Goal: Find contact information: Find contact information

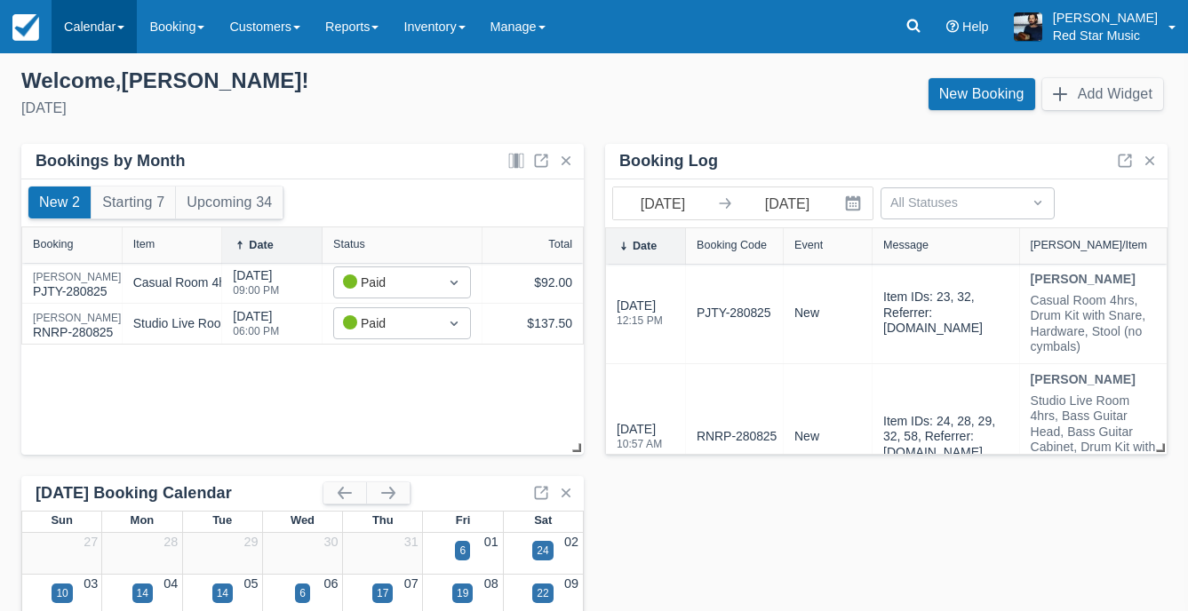
click at [102, 15] on link "Calendar" at bounding box center [94, 26] width 85 height 53
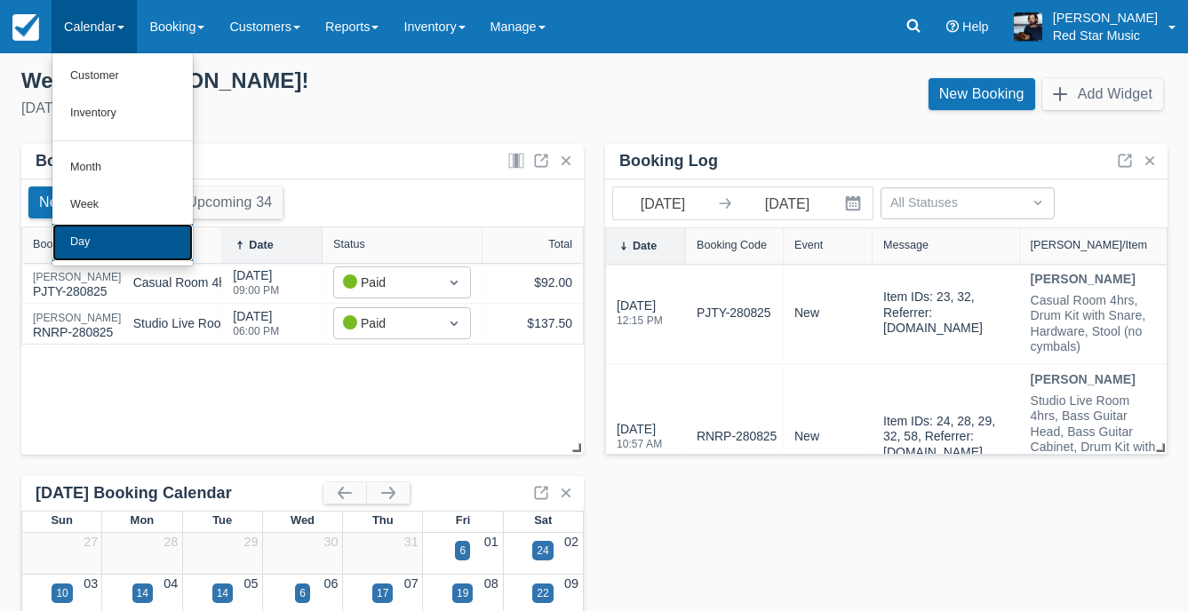
click at [115, 252] on link "Day" at bounding box center [122, 242] width 140 height 37
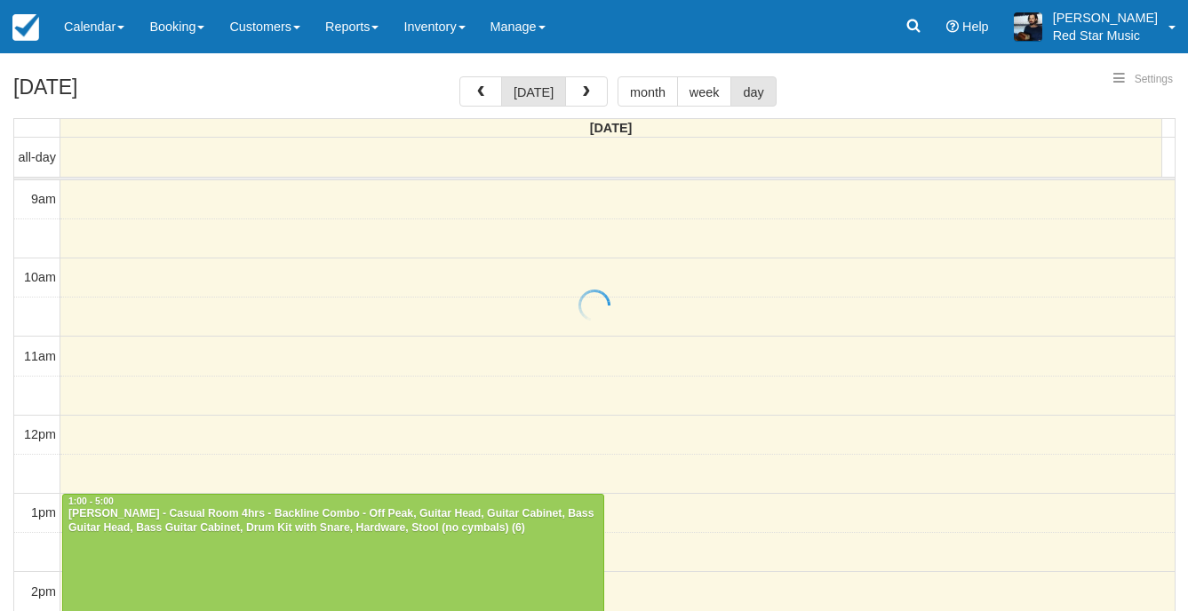
select select
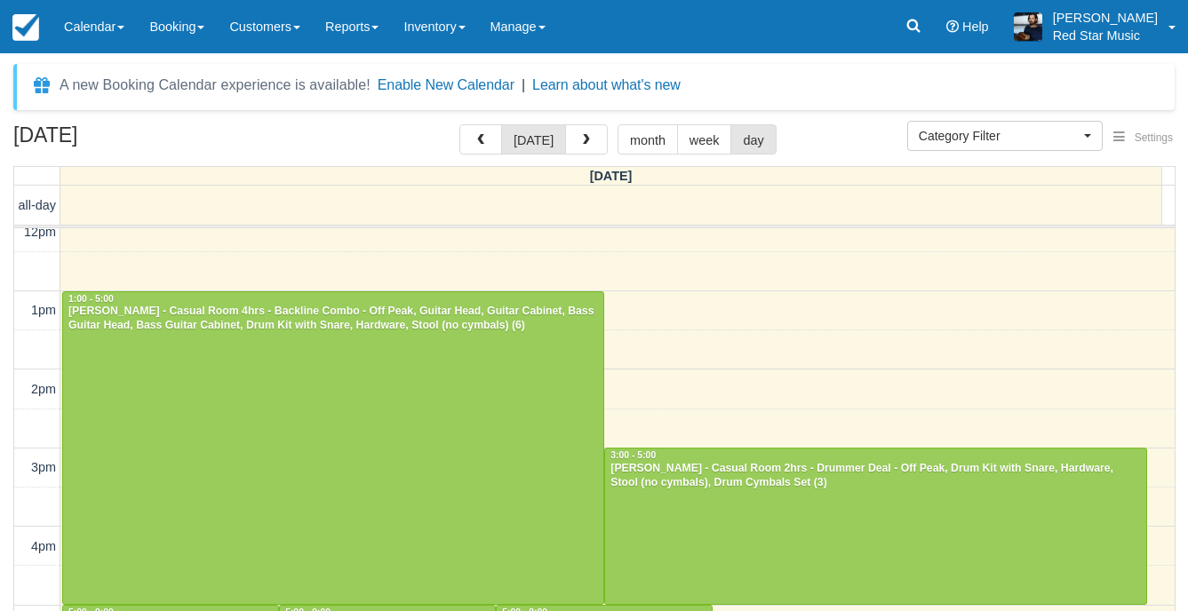
scroll to position [282, 0]
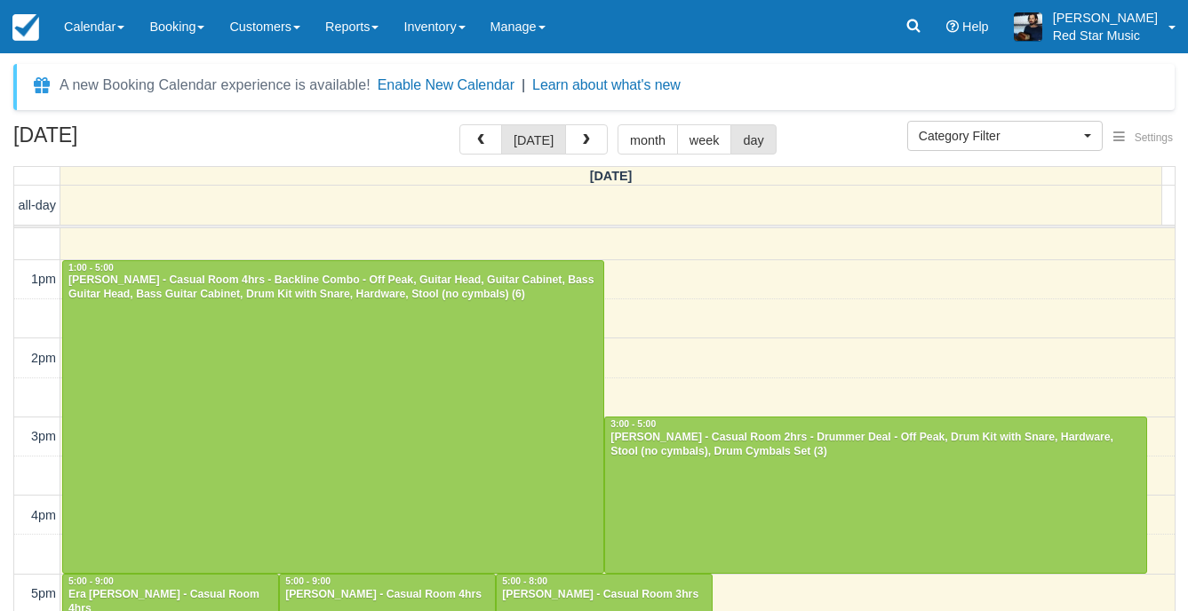
click at [361, 147] on div "August 28, 2025 today month week day" at bounding box center [593, 143] width 1161 height 38
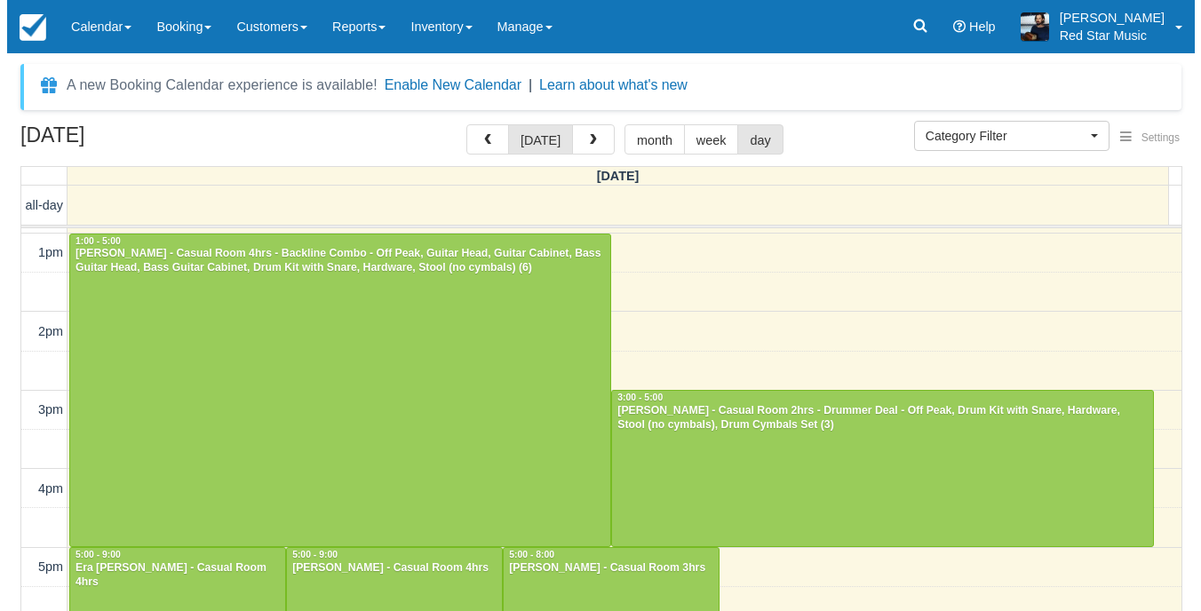
scroll to position [397, 0]
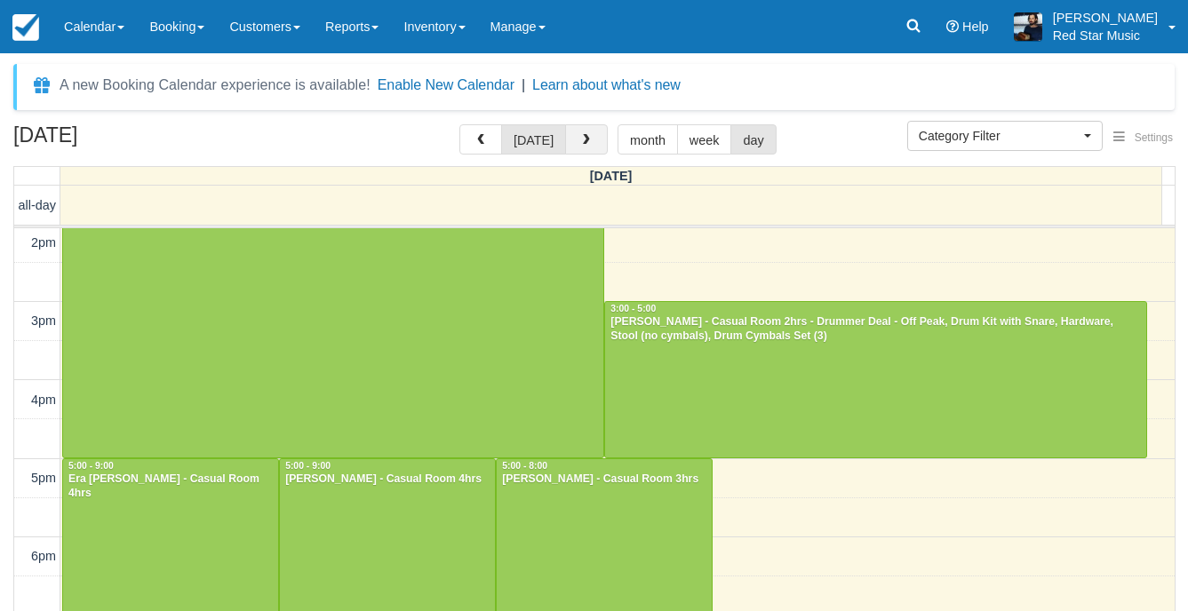
click at [580, 141] on span "button" at bounding box center [586, 140] width 12 height 12
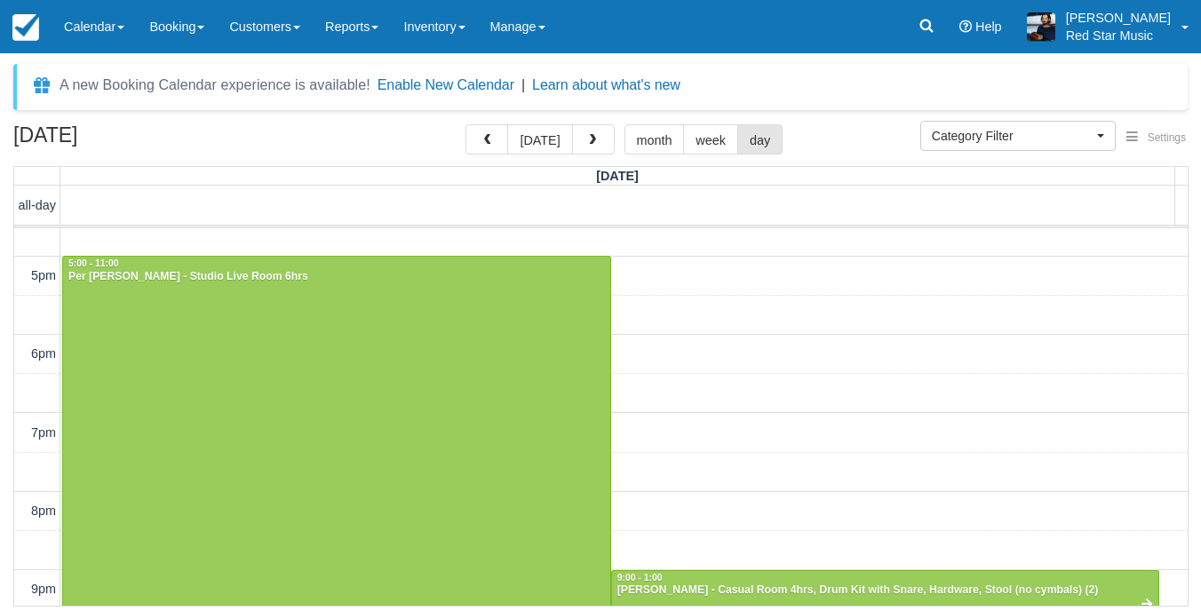
scroll to position [799, 0]
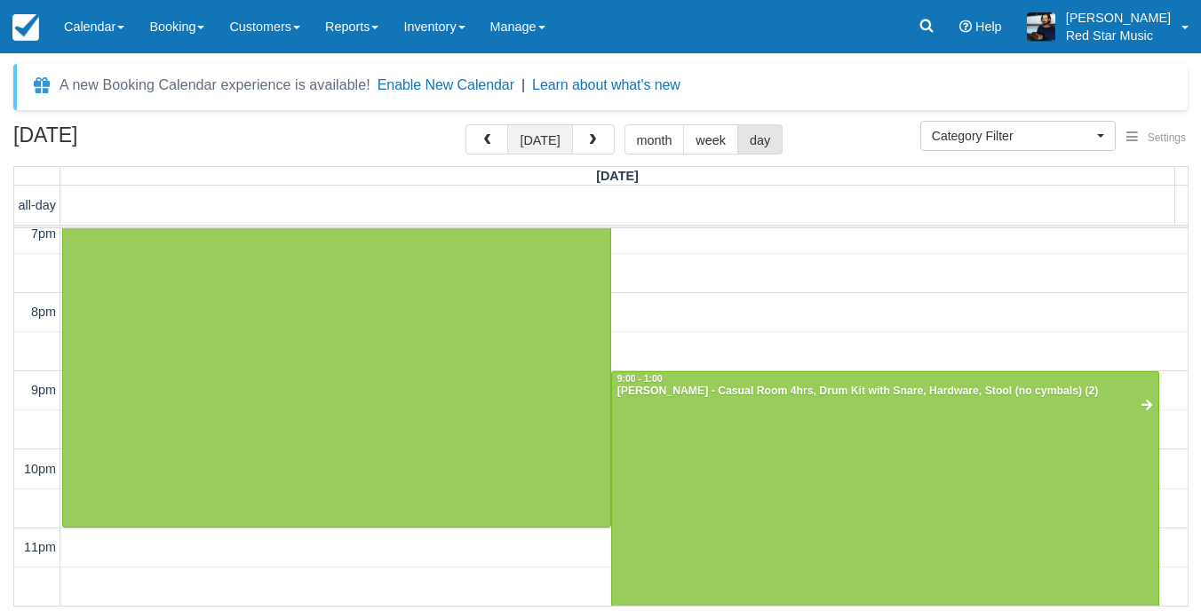
click at [527, 133] on button "today" at bounding box center [539, 139] width 65 height 30
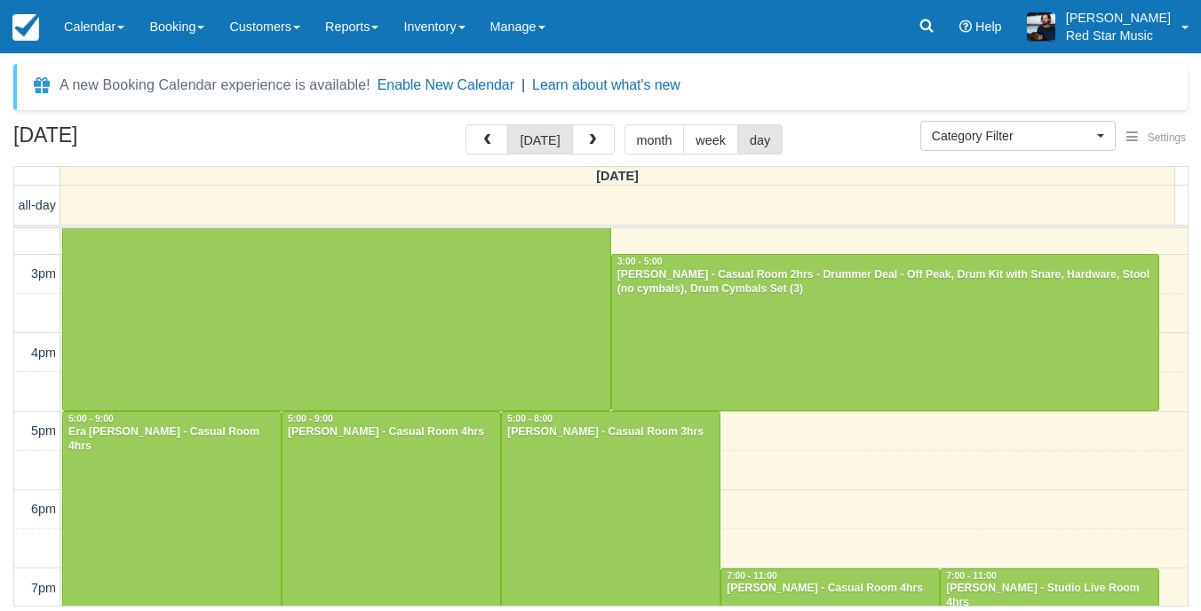
scroll to position [533, 0]
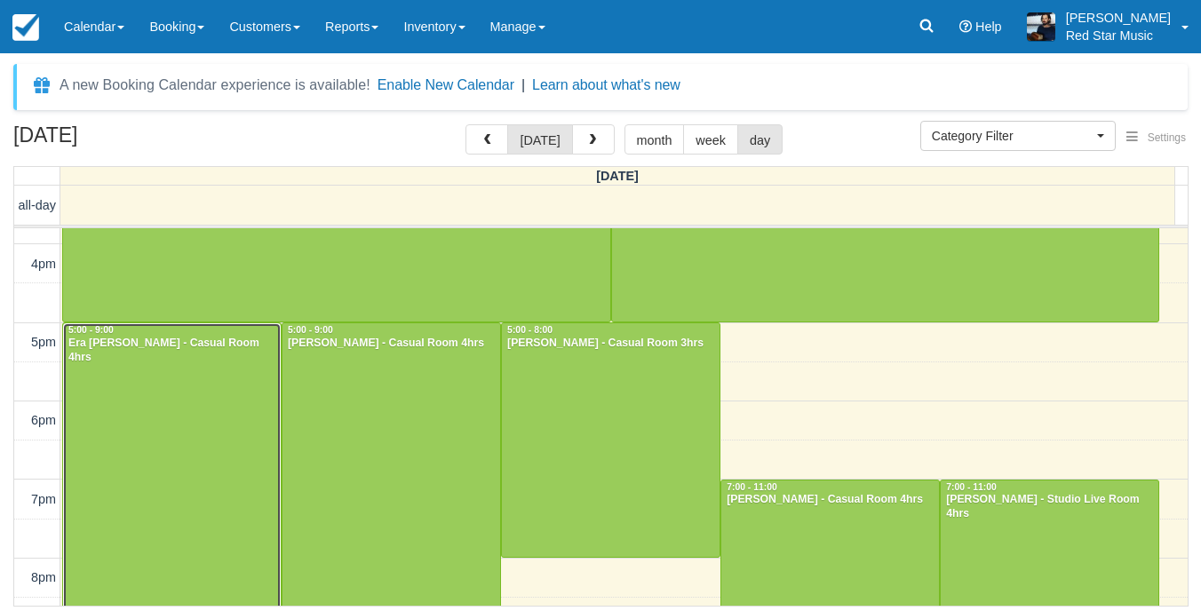
click at [213, 404] on div at bounding box center [172, 479] width 218 height 313
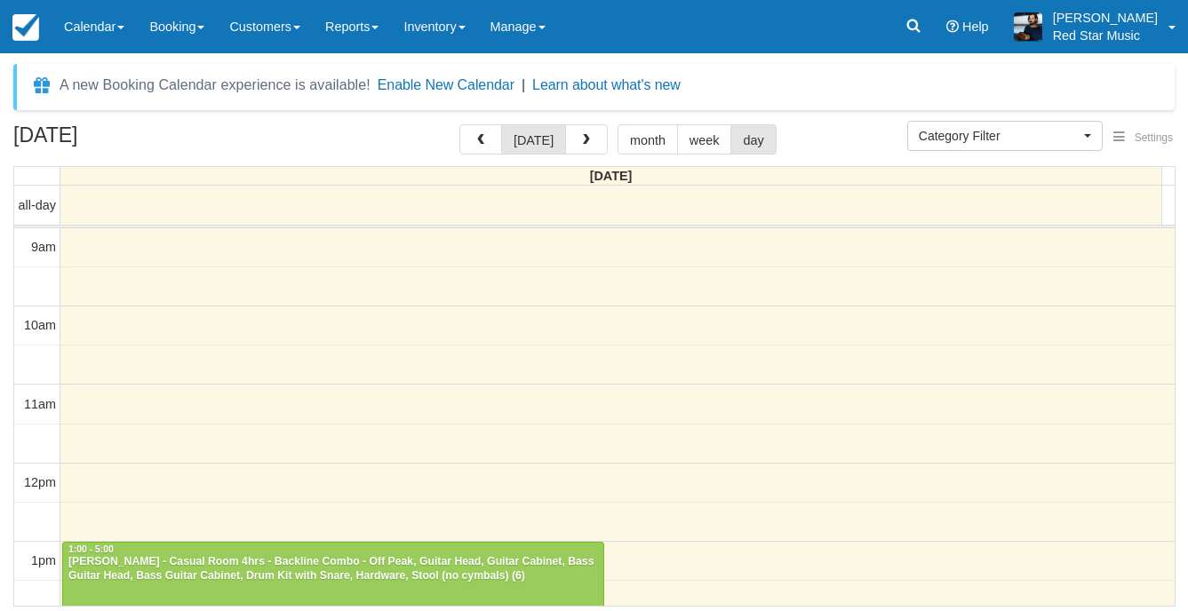
select select
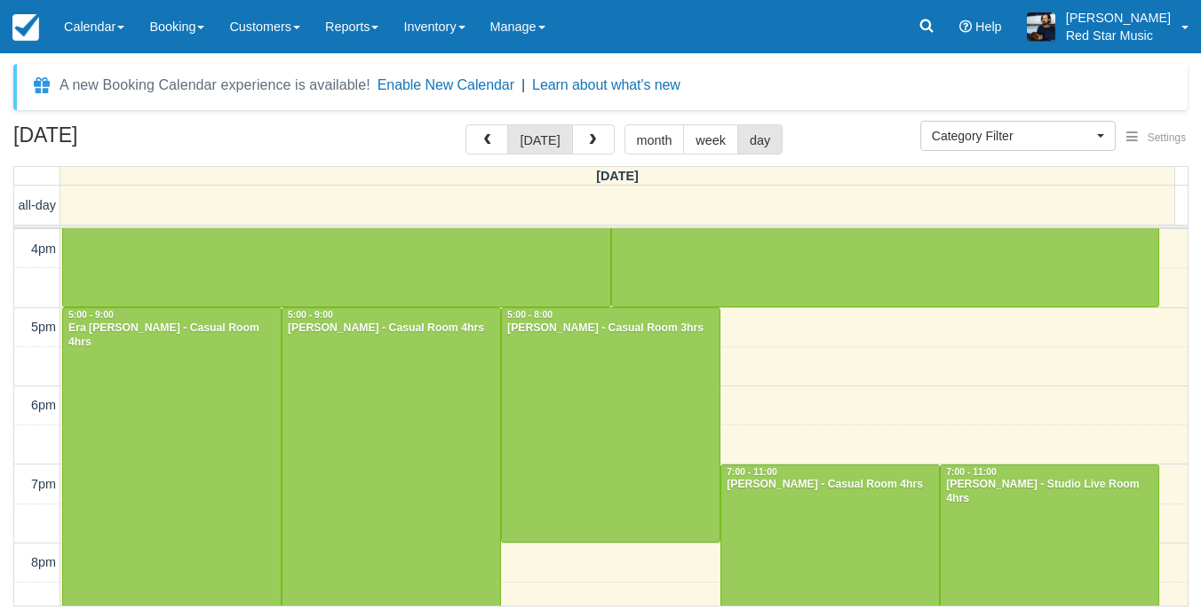
scroll to position [637, 0]
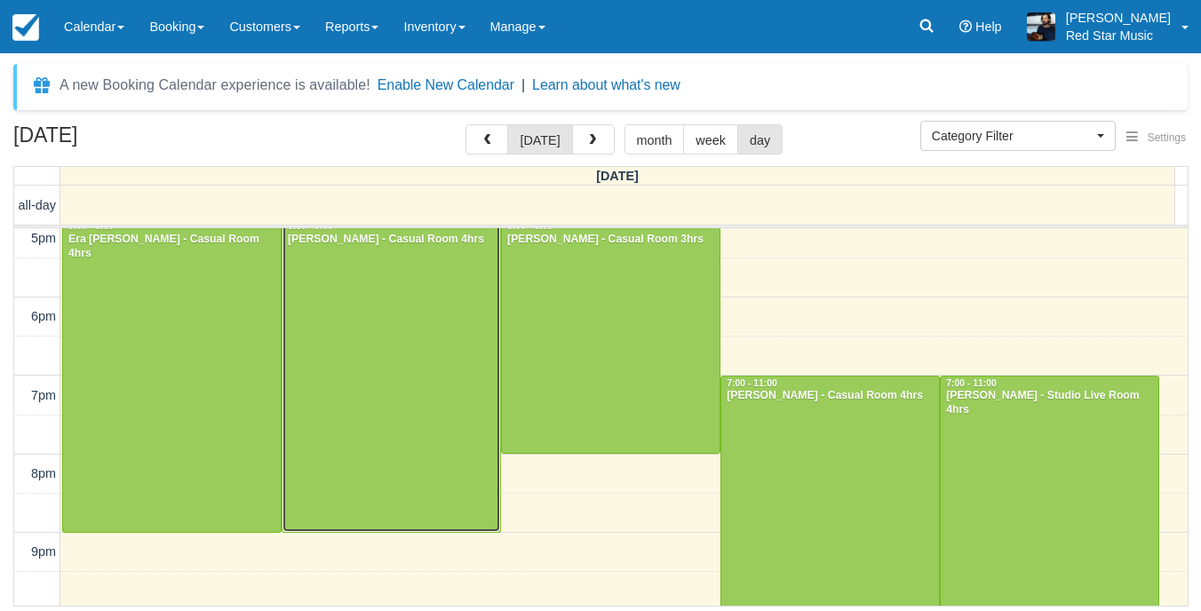
click at [365, 386] on div at bounding box center [392, 375] width 218 height 313
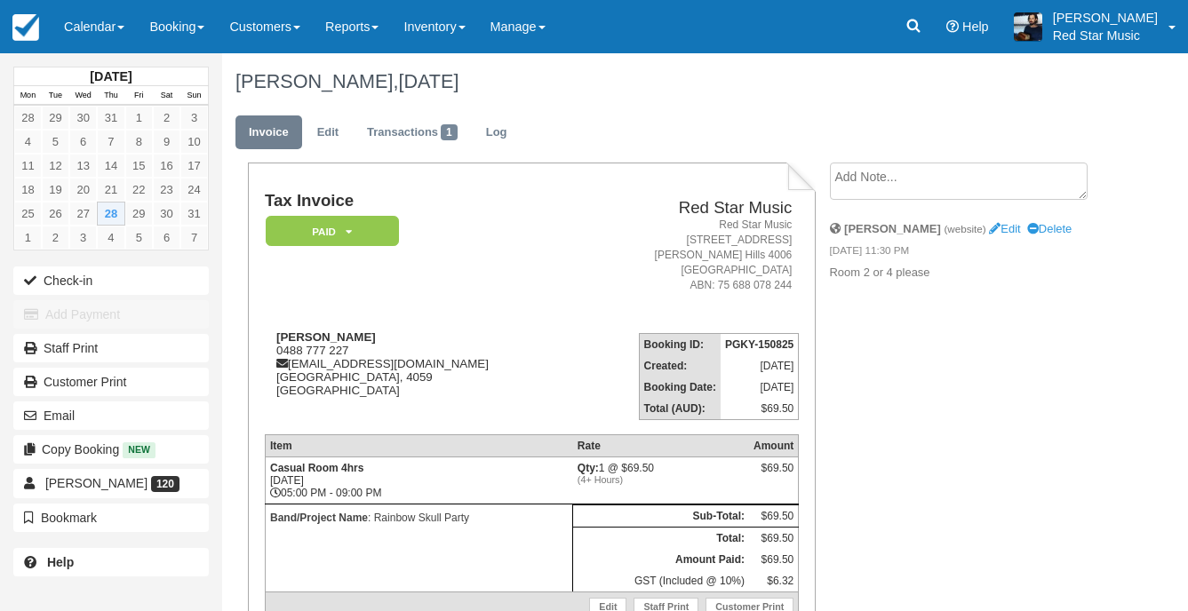
click at [941, 188] on textarea at bounding box center [959, 181] width 258 height 37
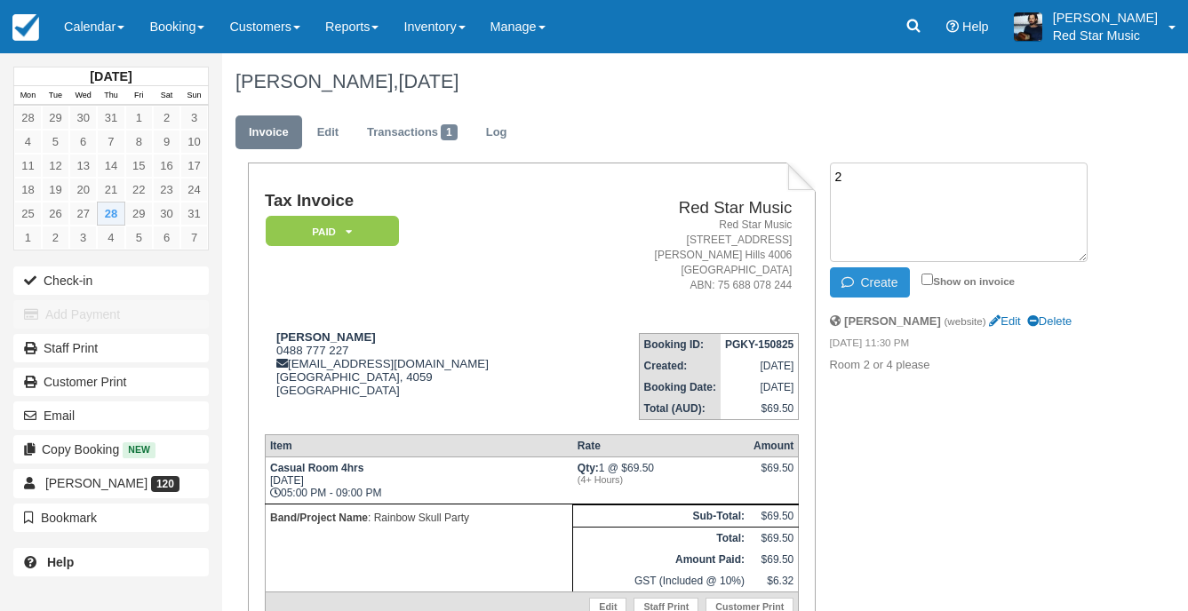
type textarea "2"
click at [861, 278] on button "Create" at bounding box center [870, 282] width 80 height 30
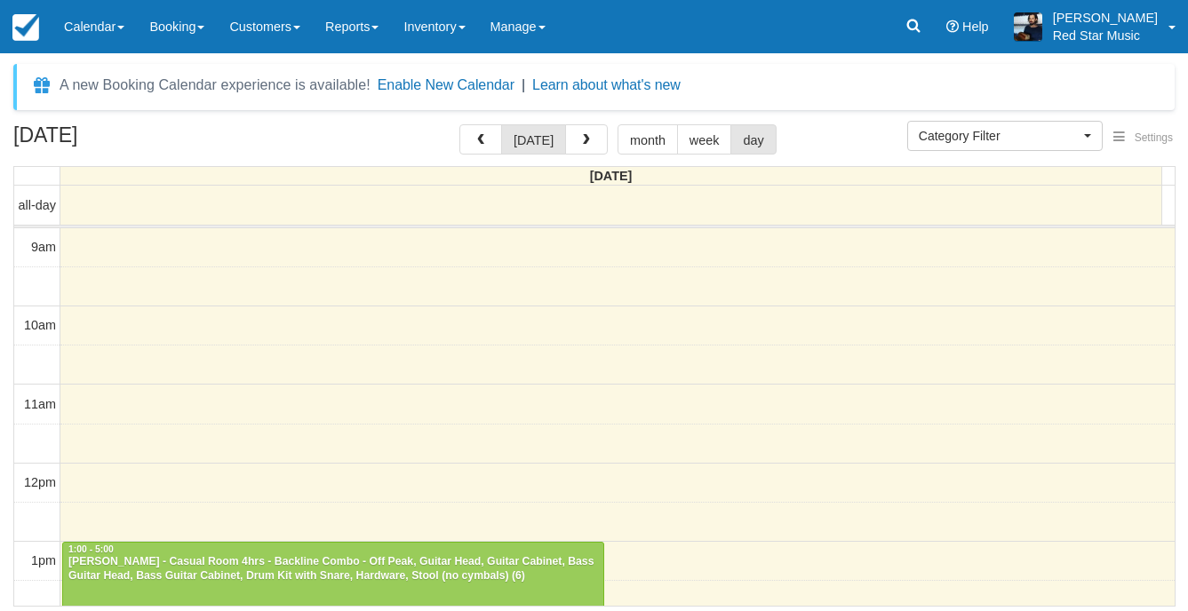
select select
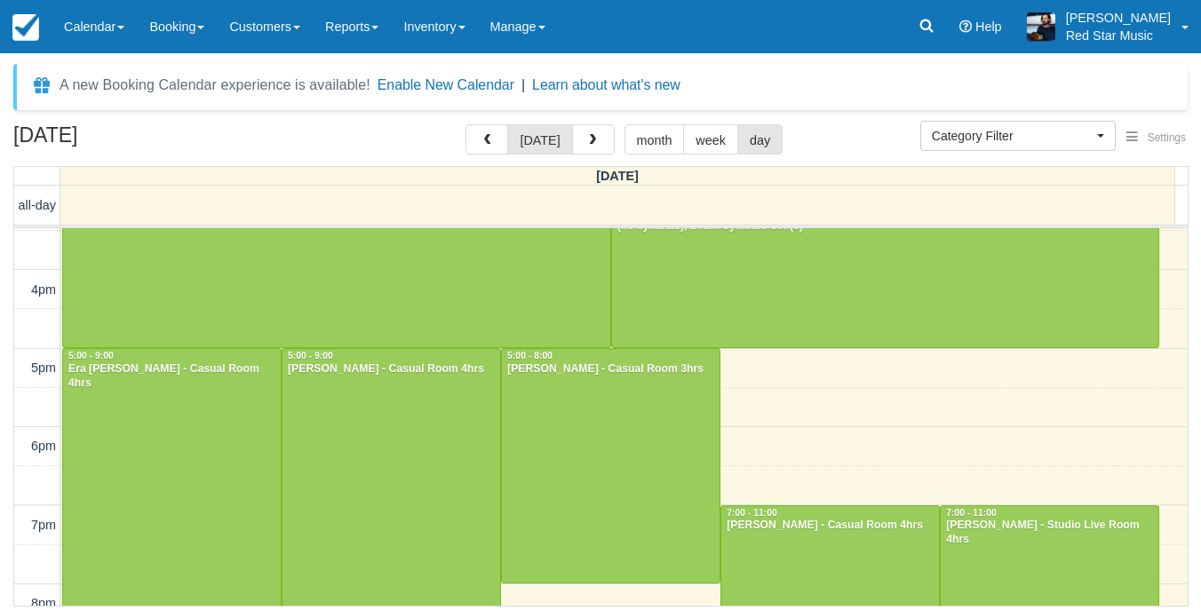
scroll to position [548, 0]
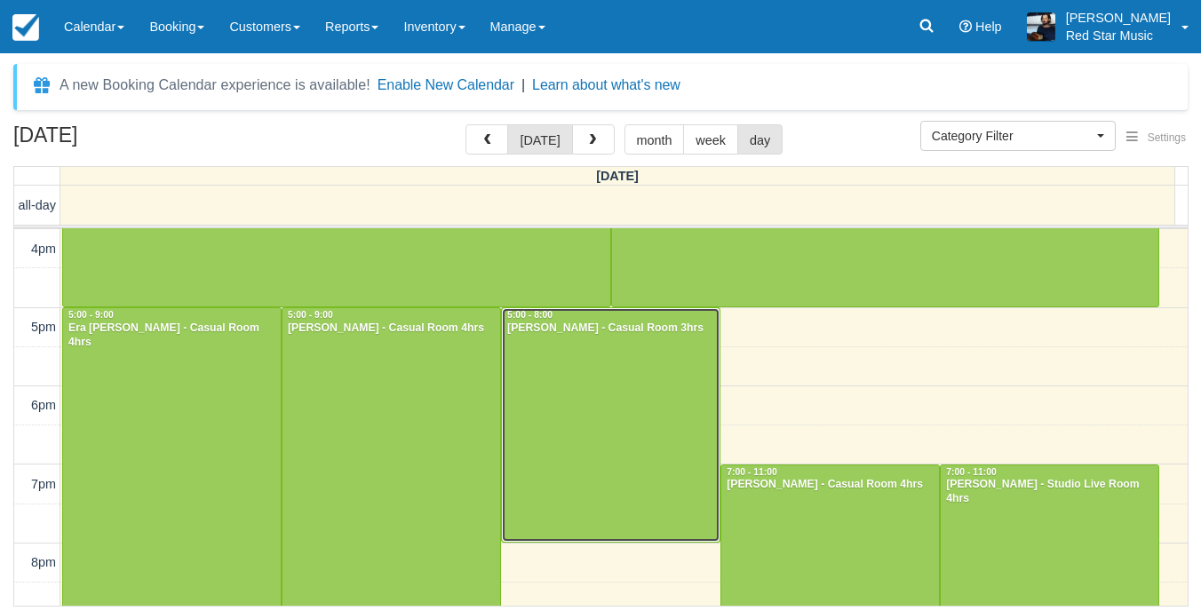
click at [546, 378] on div at bounding box center [611, 425] width 218 height 234
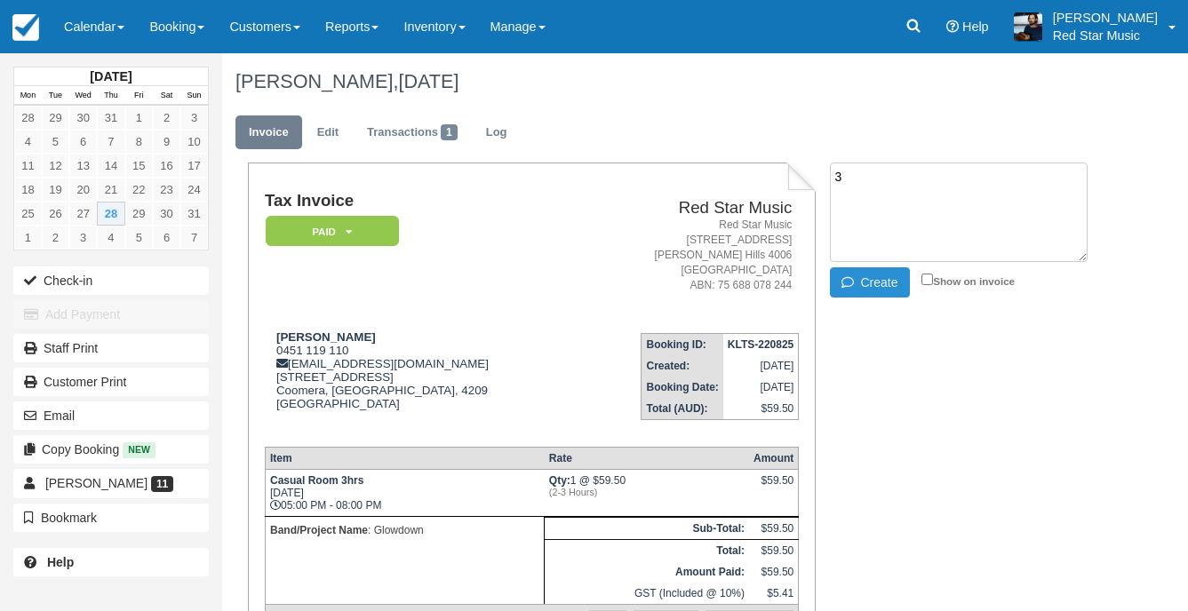
type textarea "3"
drag, startPoint x: 853, startPoint y: 283, endPoint x: 837, endPoint y: 279, distance: 16.6
click at [853, 284] on icon "button" at bounding box center [851, 282] width 20 height 12
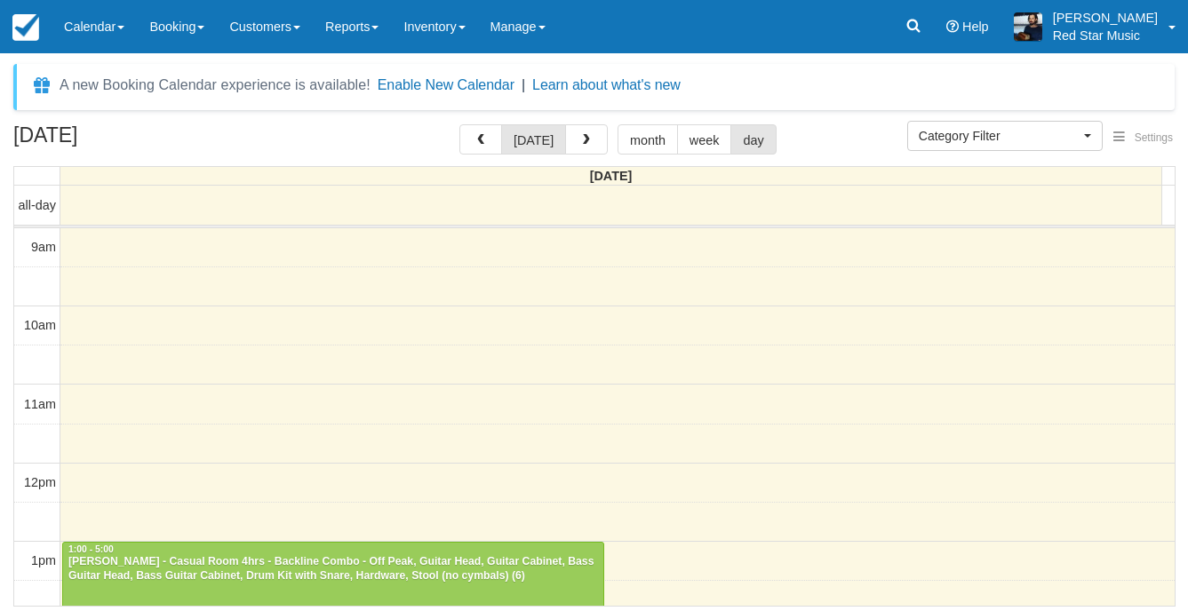
select select
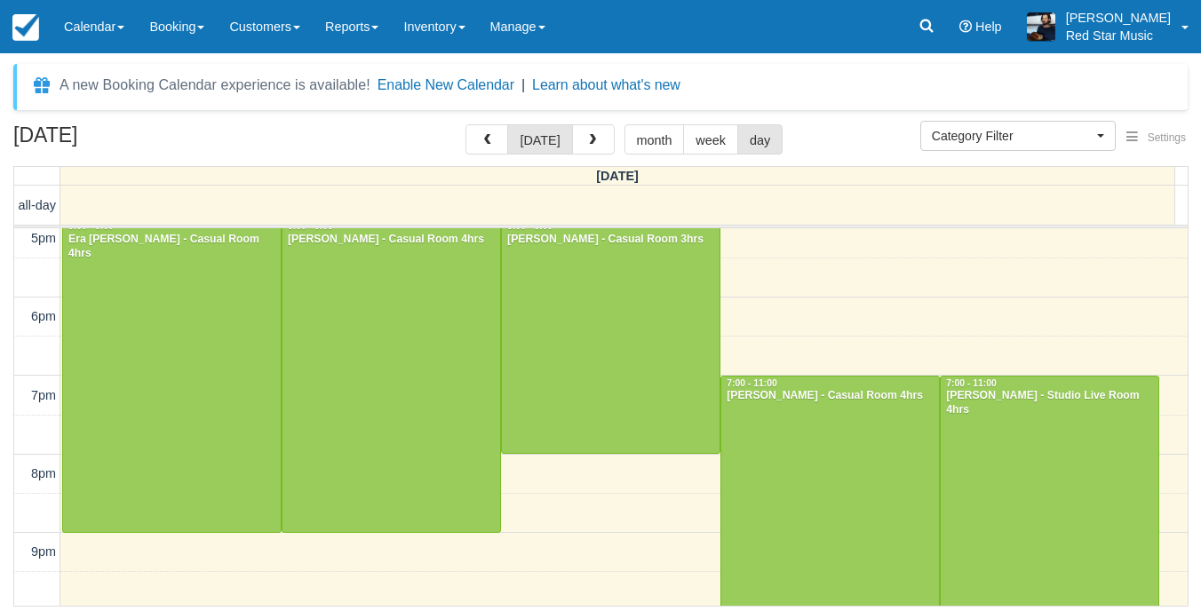
scroll to position [720, 0]
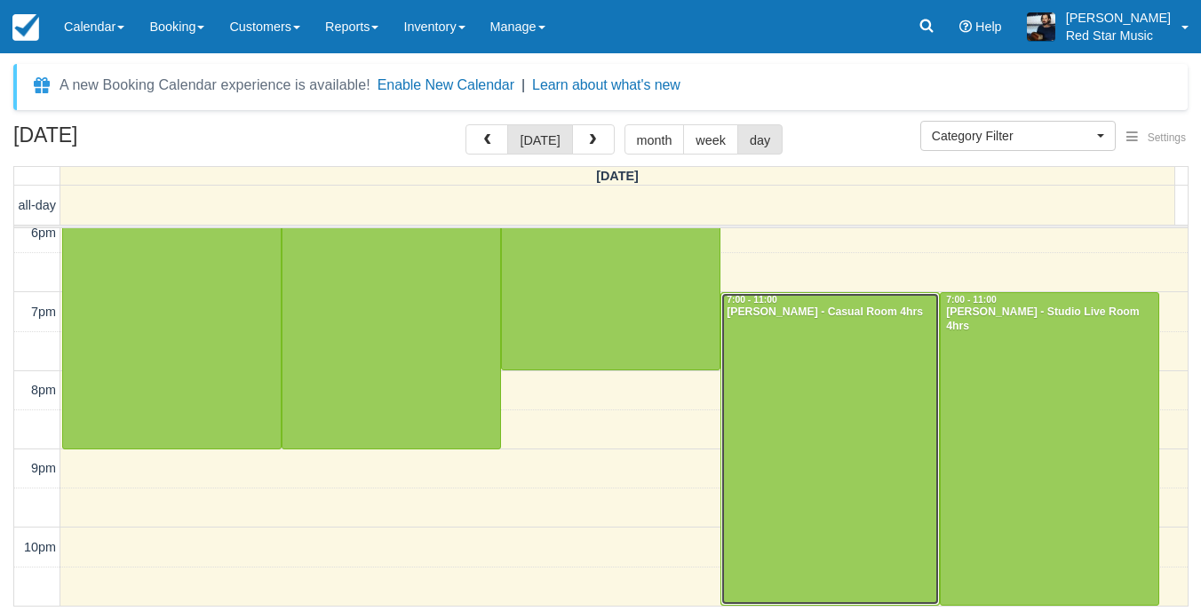
click at [787, 379] on div at bounding box center [830, 449] width 218 height 312
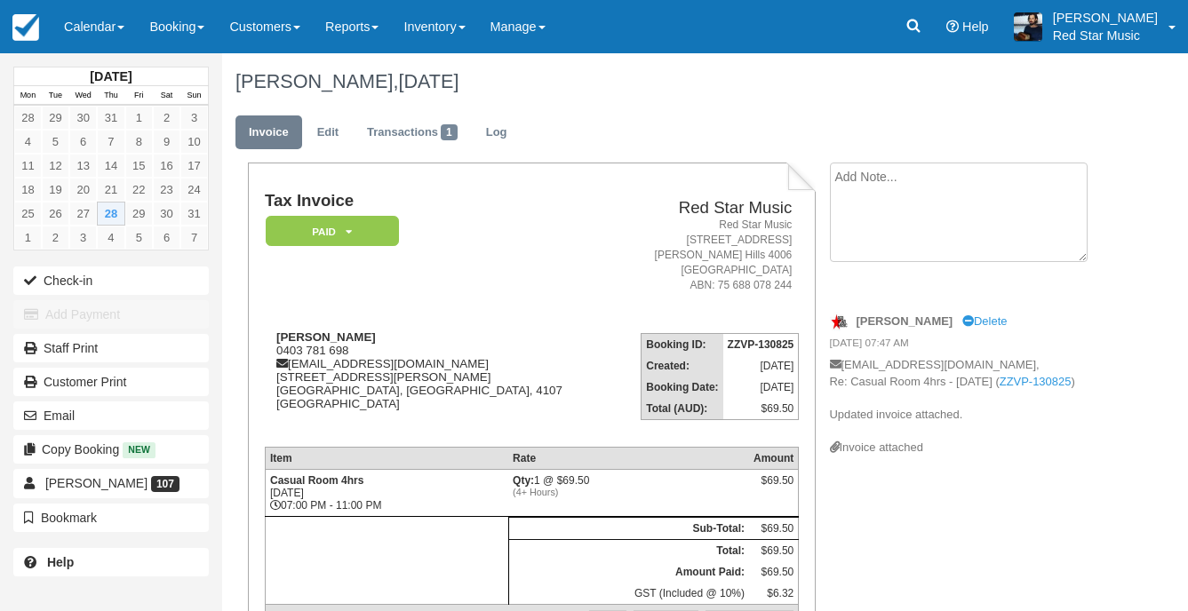
click at [868, 171] on textarea at bounding box center [959, 213] width 258 height 100
type textarea "4"
click at [862, 281] on button "Create" at bounding box center [870, 282] width 80 height 30
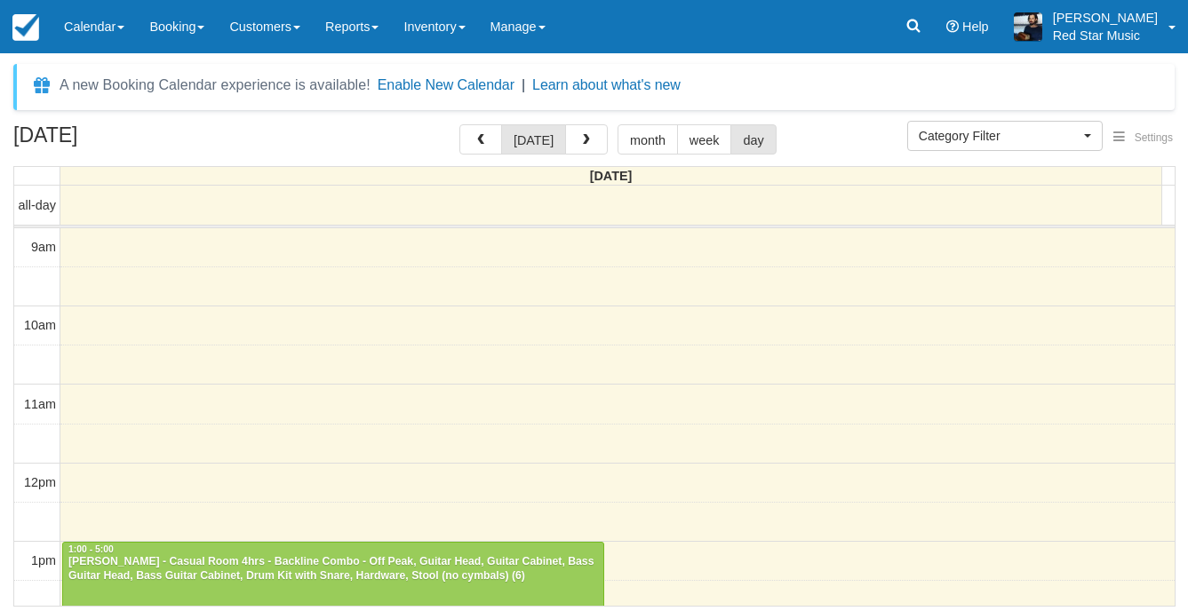
select select
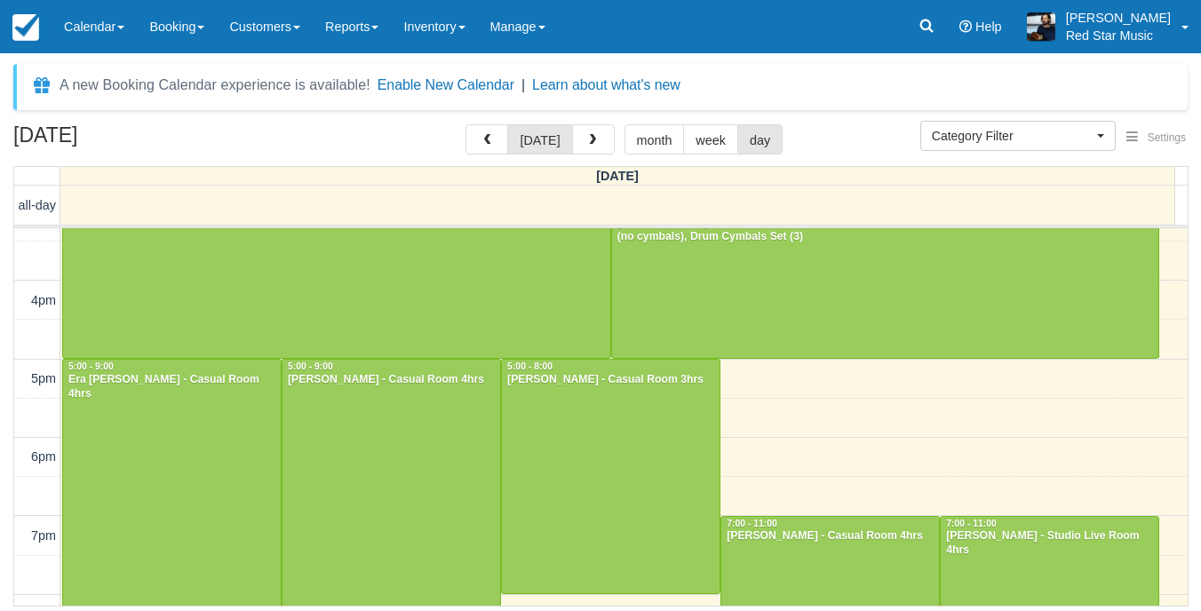
scroll to position [720, 0]
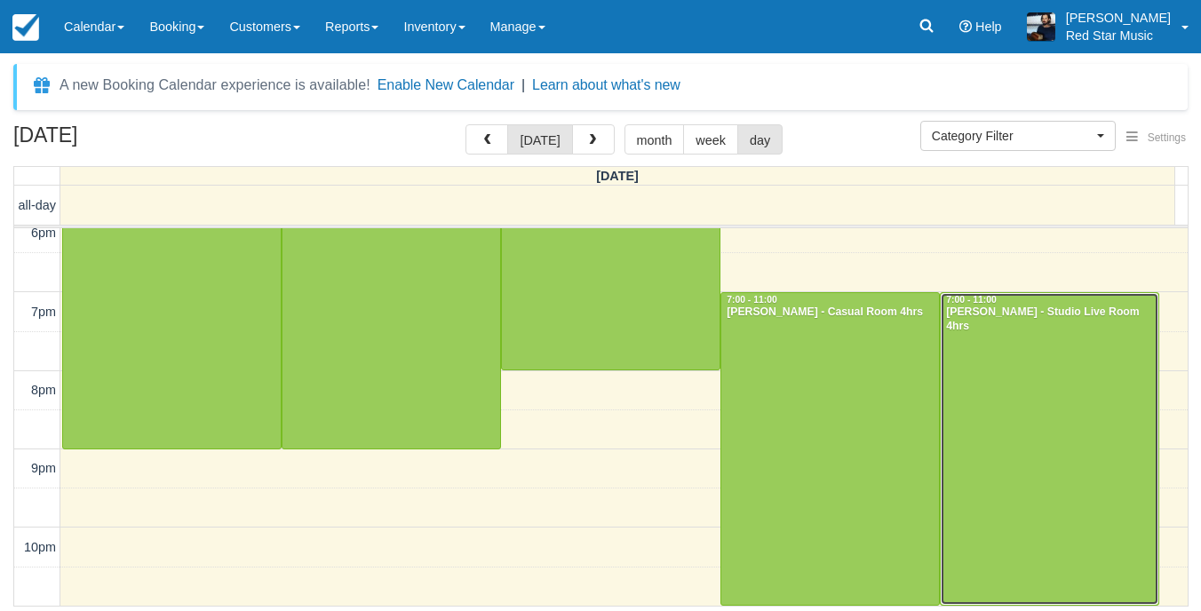
click at [1045, 435] on div at bounding box center [1050, 449] width 218 height 312
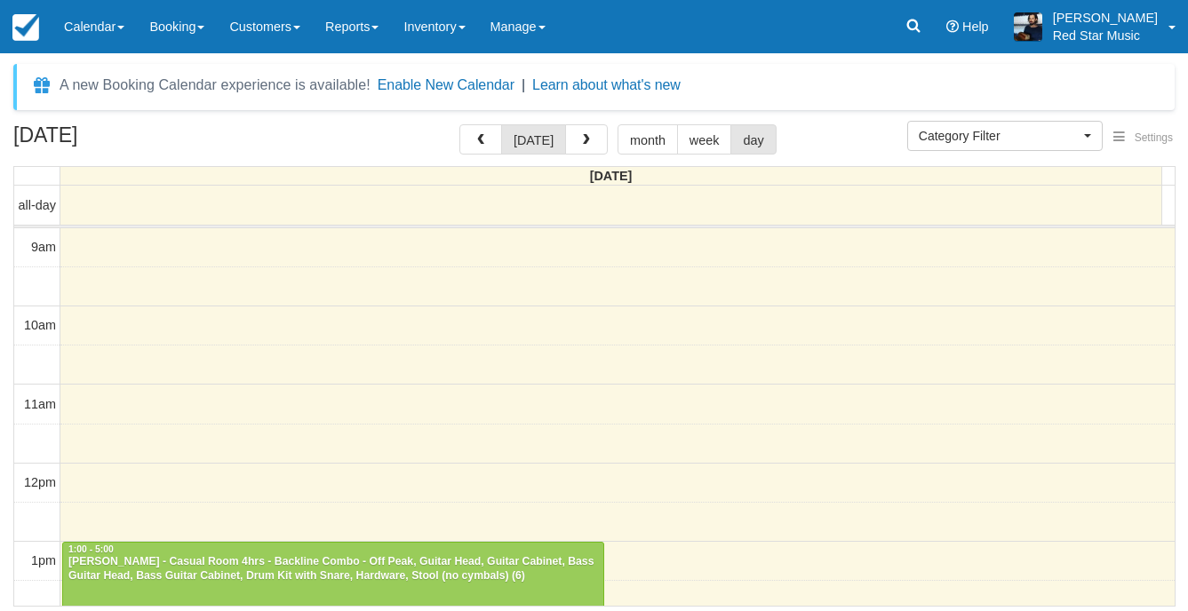
select select
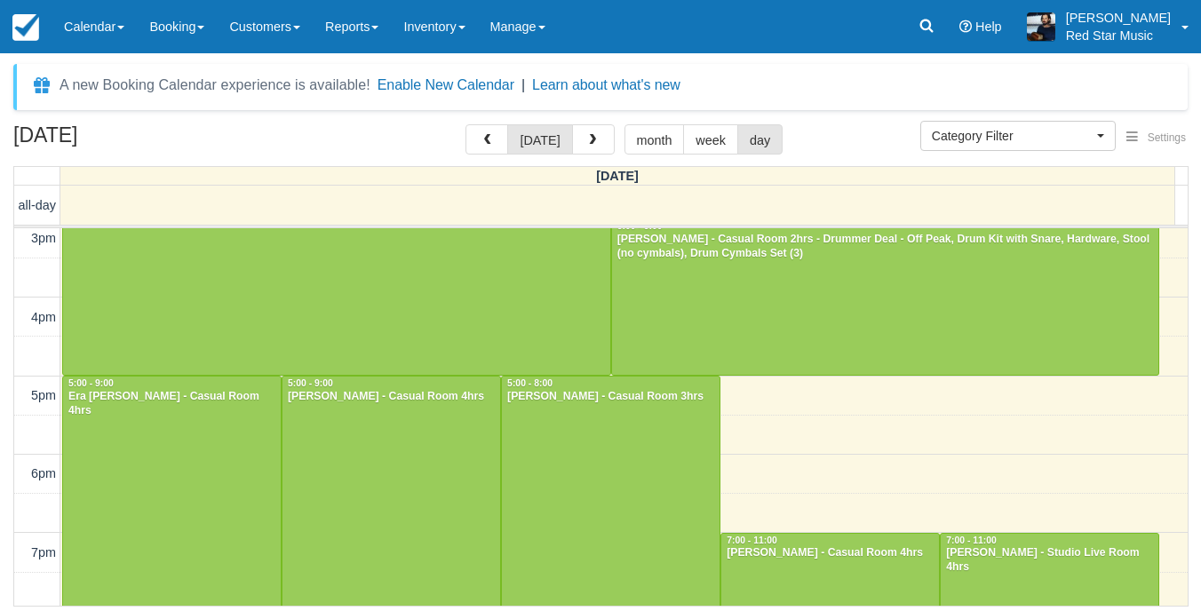
scroll to position [632, 0]
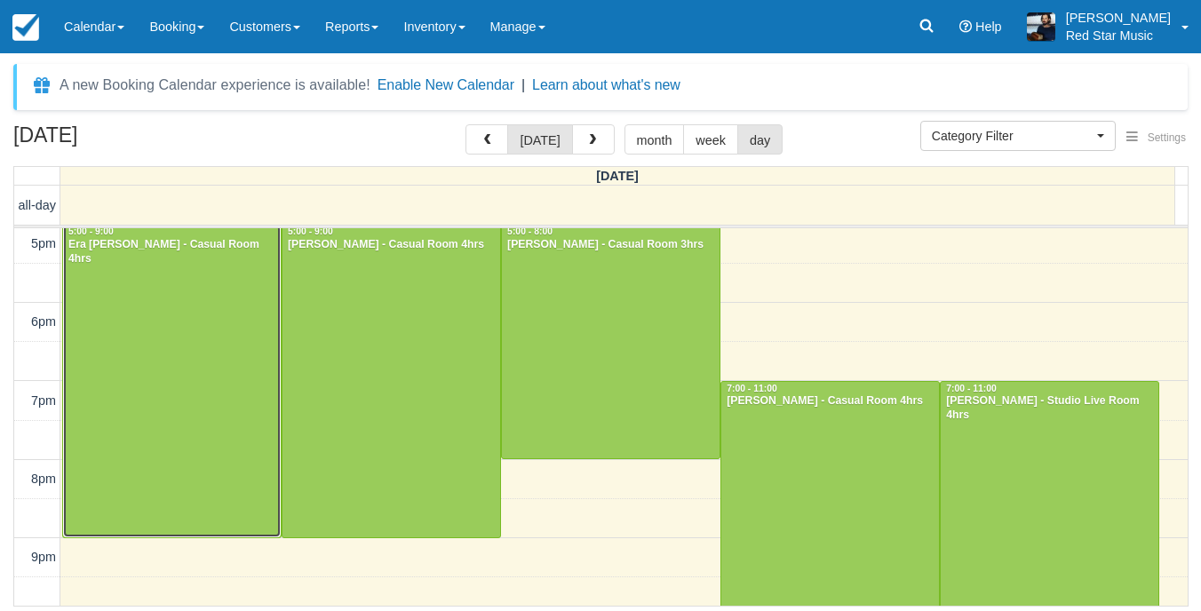
click at [146, 351] on div at bounding box center [172, 381] width 218 height 313
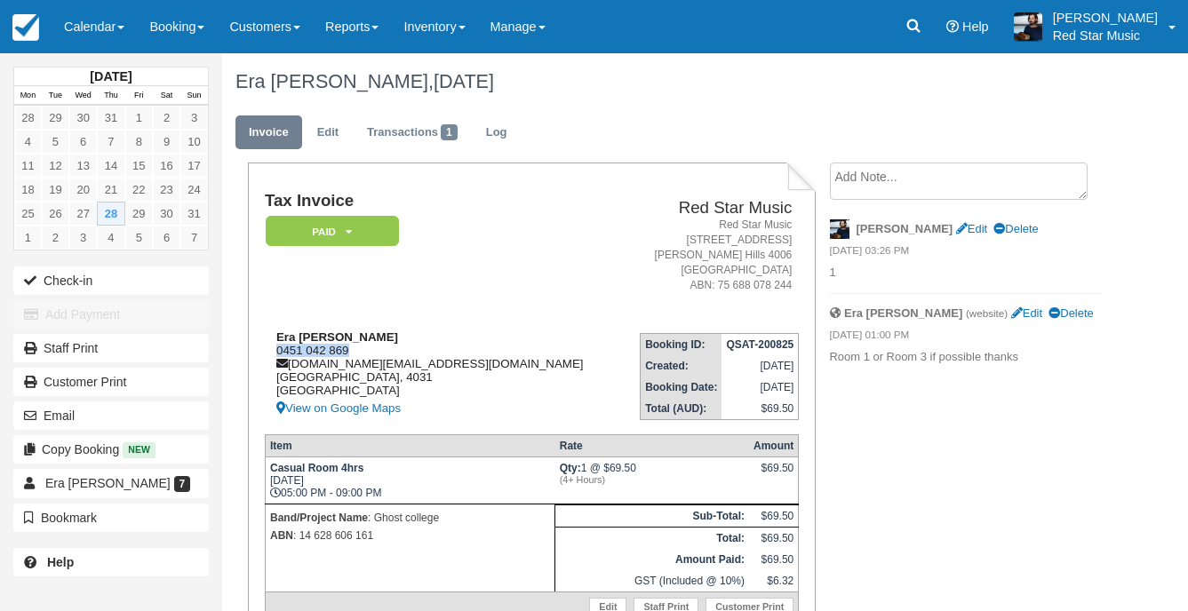
drag, startPoint x: 353, startPoint y: 346, endPoint x: 273, endPoint y: 346, distance: 80.0
click at [273, 346] on div "Era Brightwell 0451 042 869 ghostcollege.au@gmail.com Queensland, 4031 Australi…" at bounding box center [443, 374] width 356 height 89
copy div "0451 042 869"
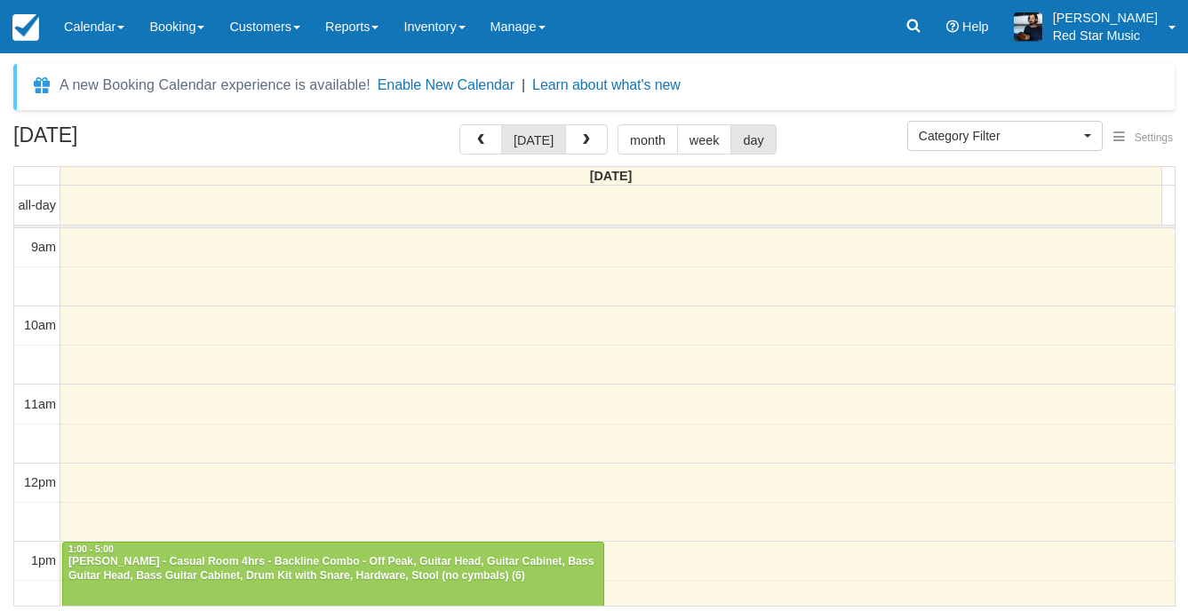
select select
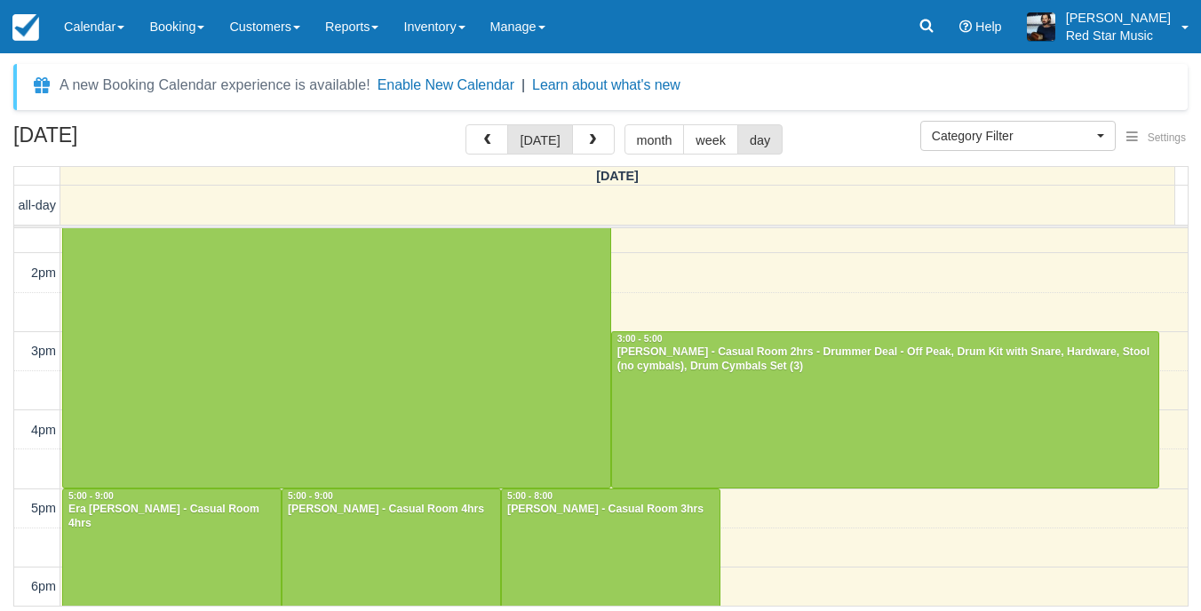
scroll to position [370, 0]
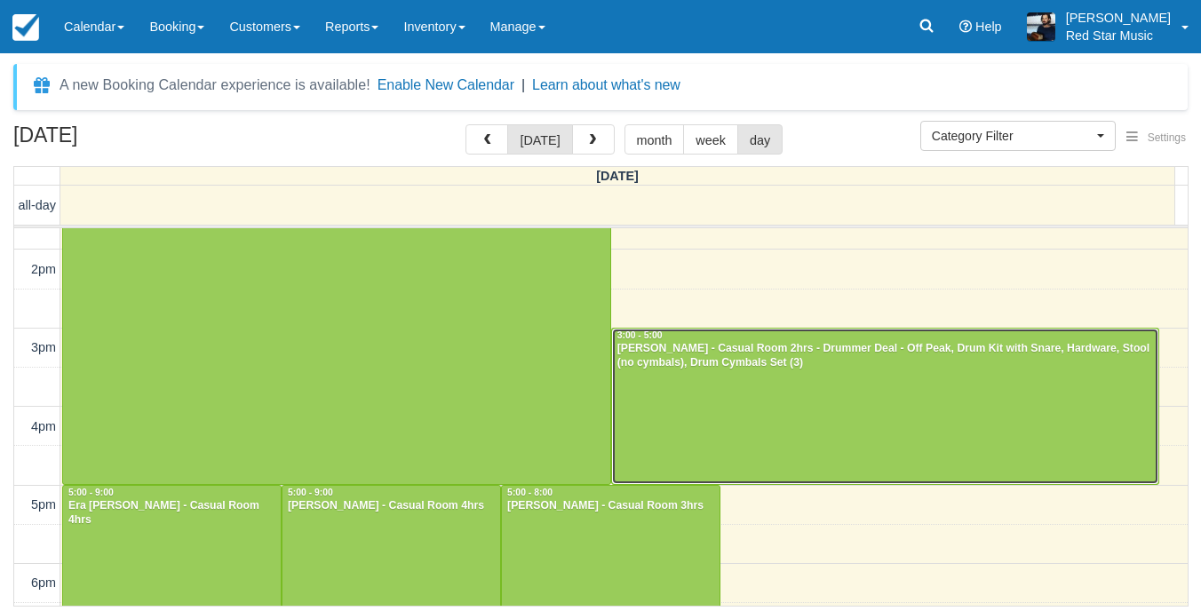
click at [726, 384] on div at bounding box center [885, 406] width 547 height 155
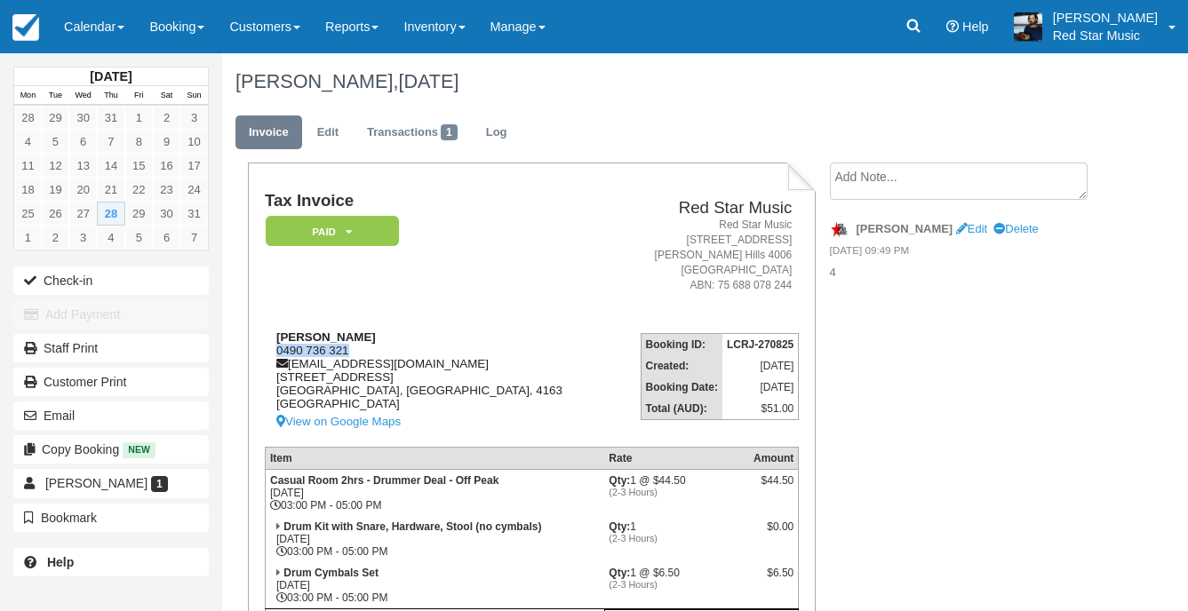
drag, startPoint x: 350, startPoint y: 349, endPoint x: 272, endPoint y: 347, distance: 78.2
click at [272, 347] on div "Grant Mitchelson 0490 736 321 grant_curly@hotmail.com 61 Beach Street, Clevelan…" at bounding box center [439, 381] width 348 height 102
copy div "0490 736 321"
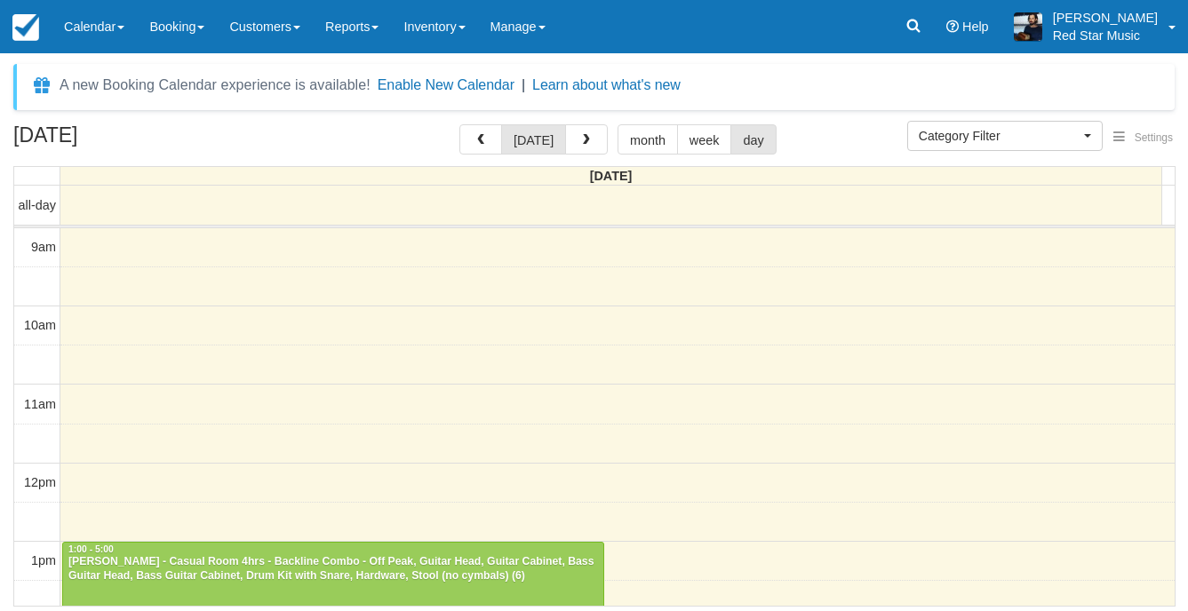
select select
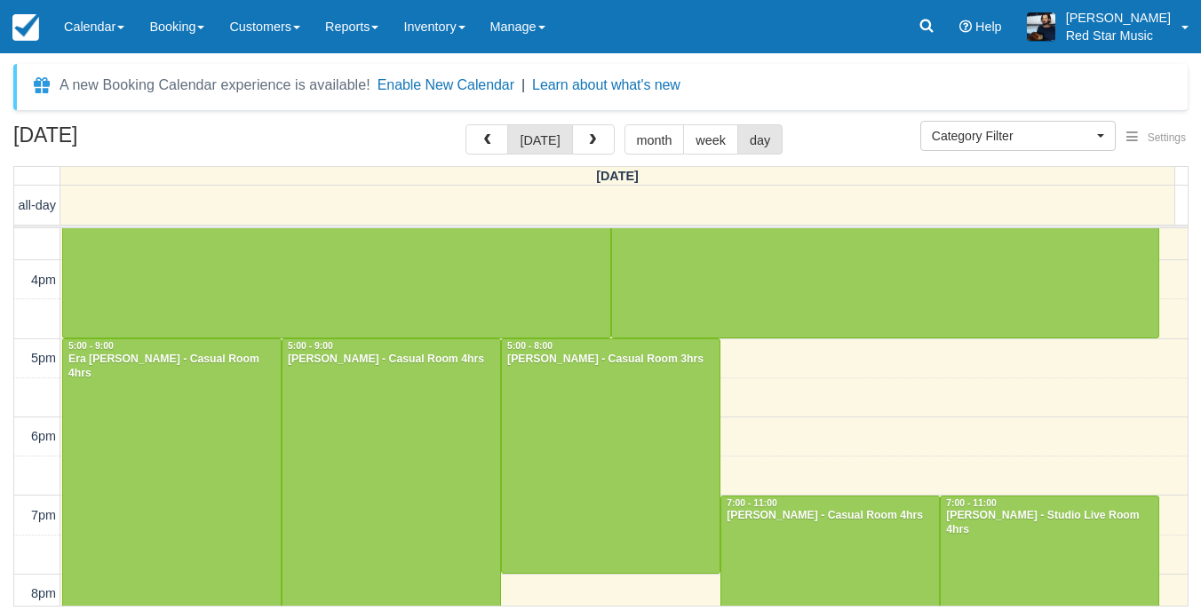
scroll to position [548, 0]
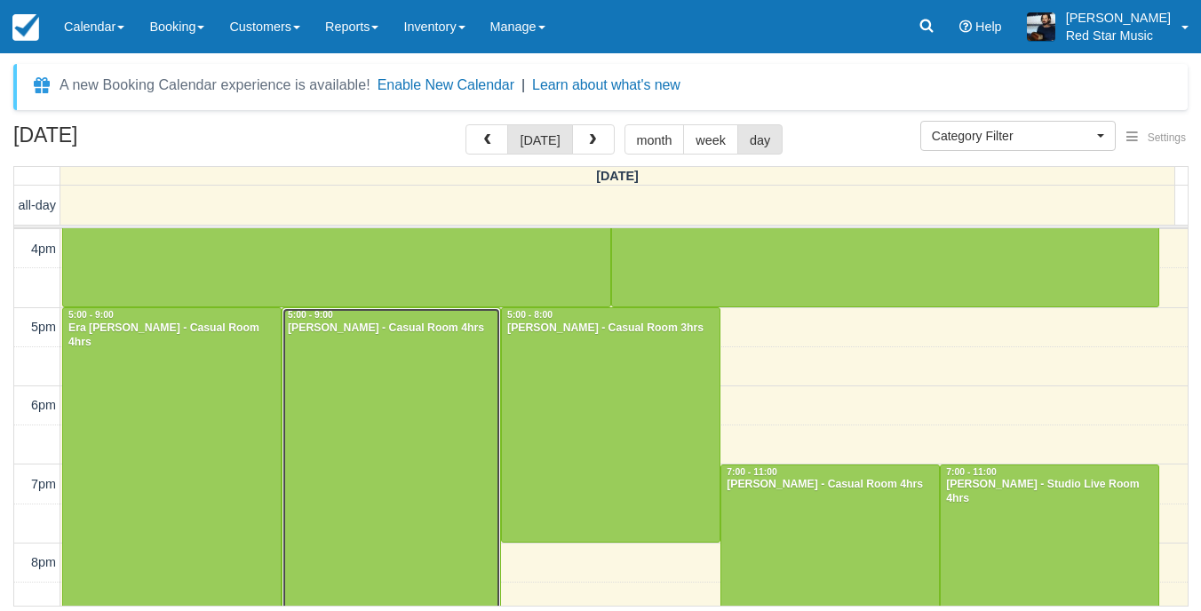
click at [343, 420] on div at bounding box center [392, 464] width 218 height 313
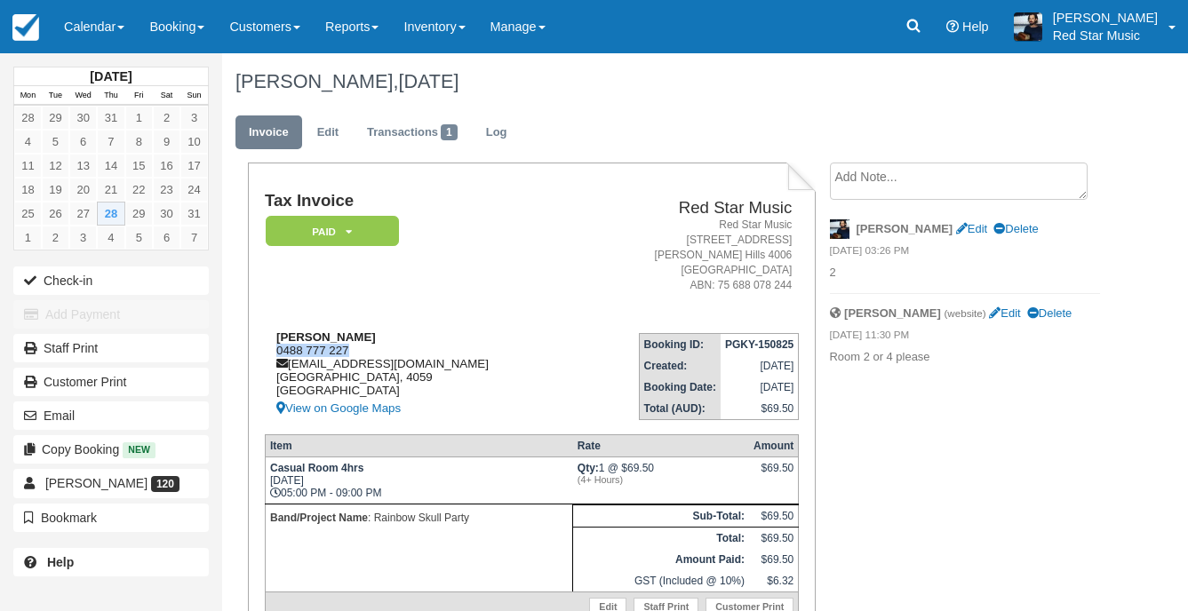
drag, startPoint x: 351, startPoint y: 348, endPoint x: 278, endPoint y: 350, distance: 72.9
click at [278, 350] on div "[PERSON_NAME] 0488 777 227 [EMAIL_ADDRESS][DOMAIN_NAME] [GEOGRAPHIC_DATA] View …" at bounding box center [420, 374] width 311 height 89
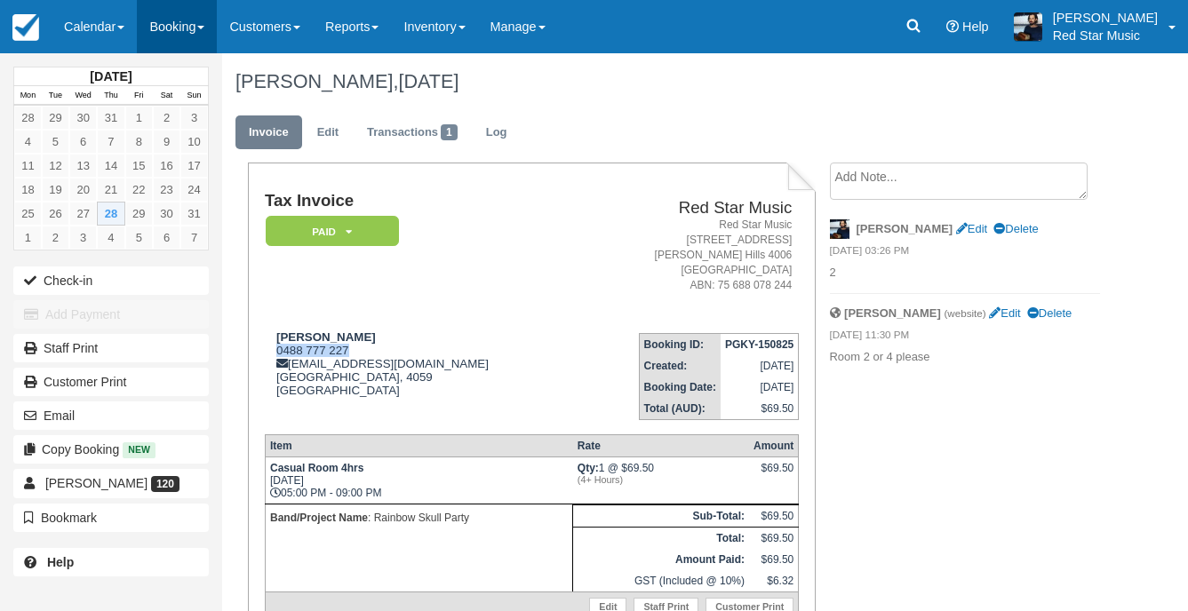
copy div "0488 777 227"
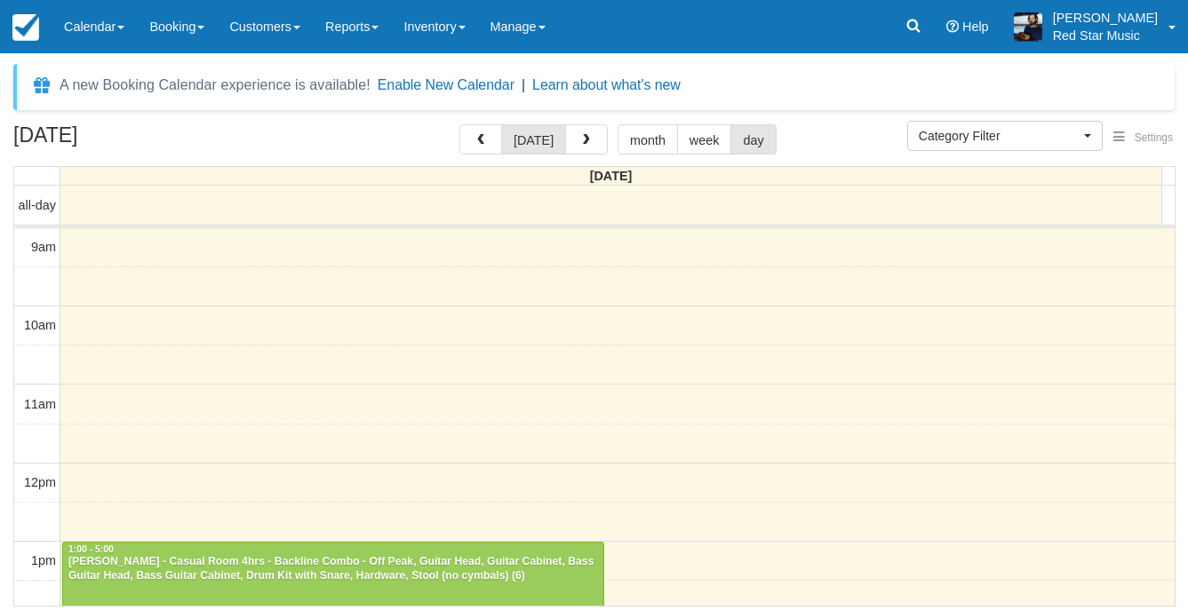
select select
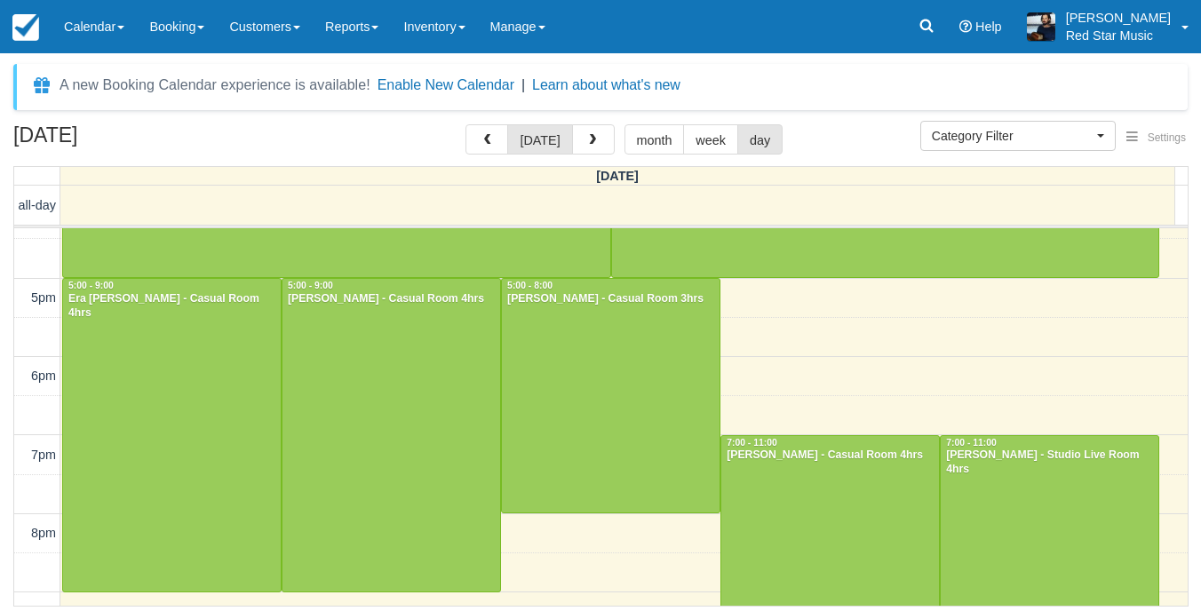
scroll to position [548, 0]
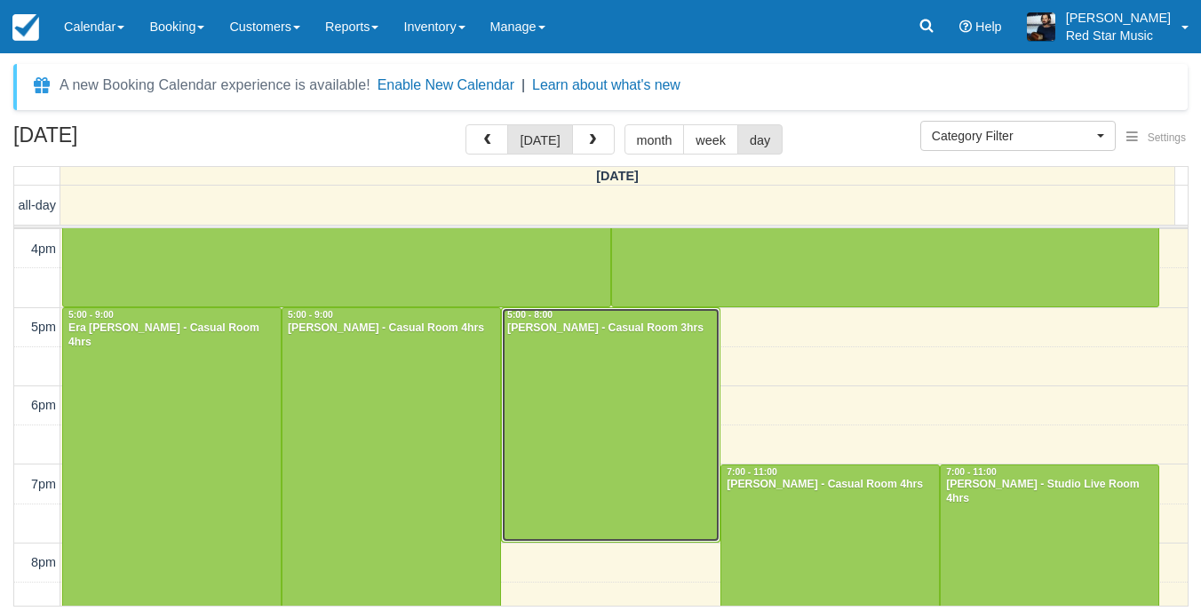
click at [554, 391] on div at bounding box center [611, 425] width 218 height 234
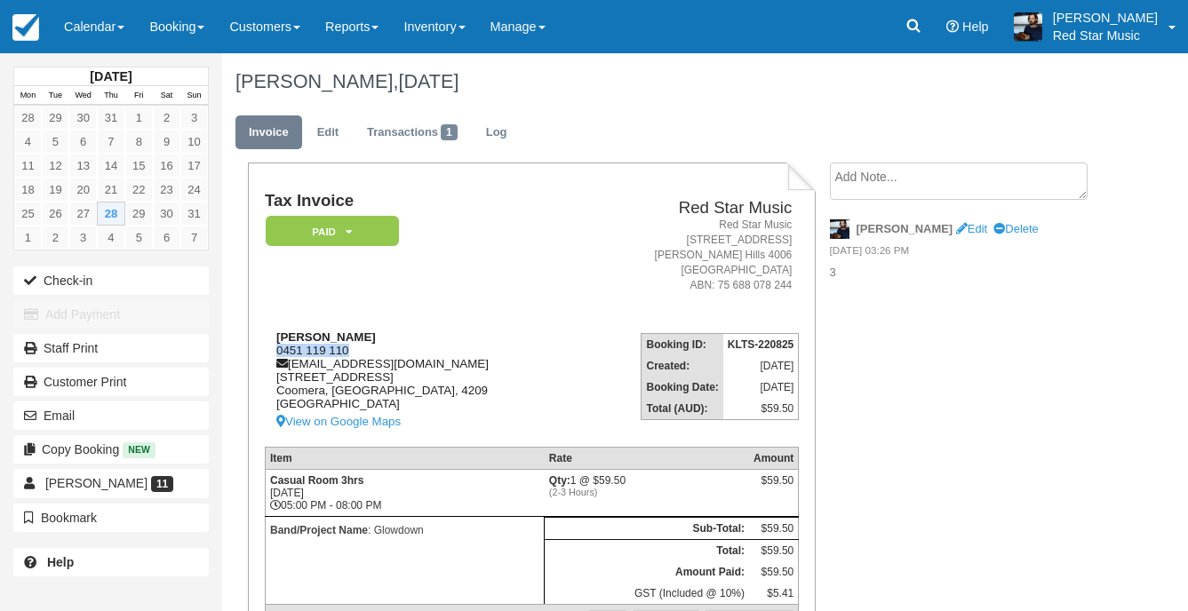
click at [275, 346] on div "[PERSON_NAME] 0451 119 110 [EMAIL_ADDRESS][DOMAIN_NAME] [STREET_ADDRESS] View o…" at bounding box center [421, 381] width 313 height 102
copy div "0451 119 110"
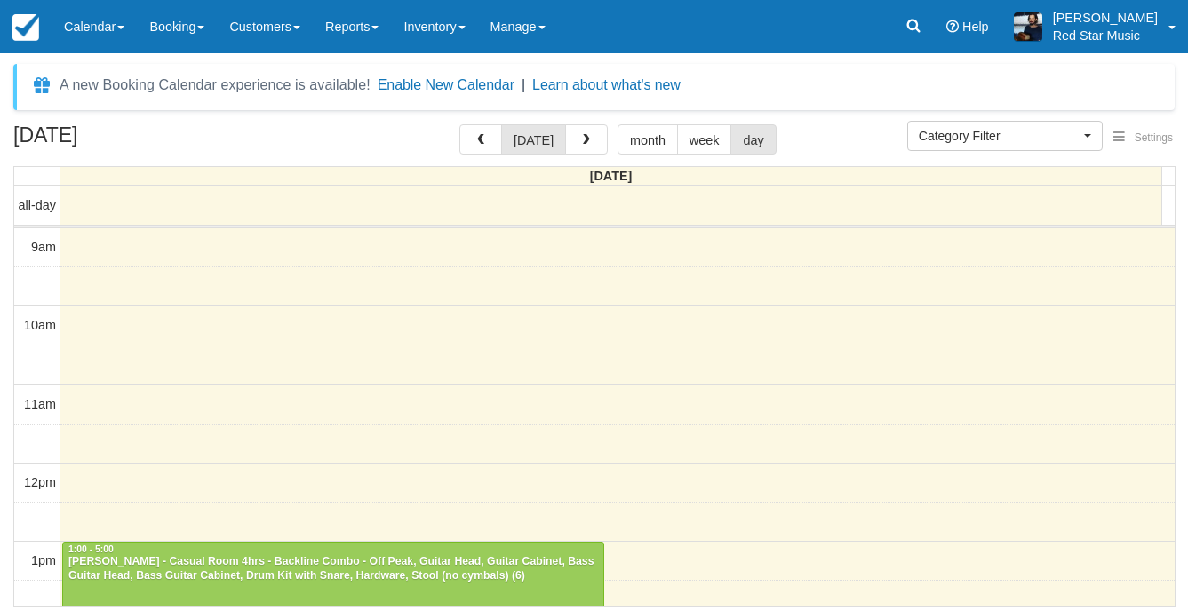
select select
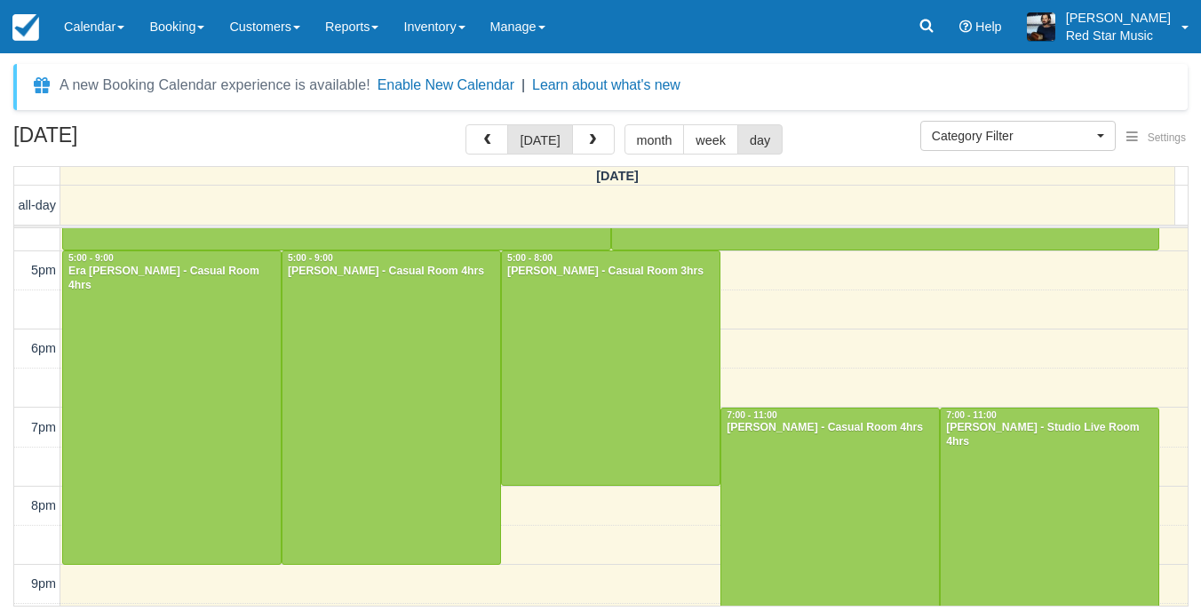
scroll to position [637, 0]
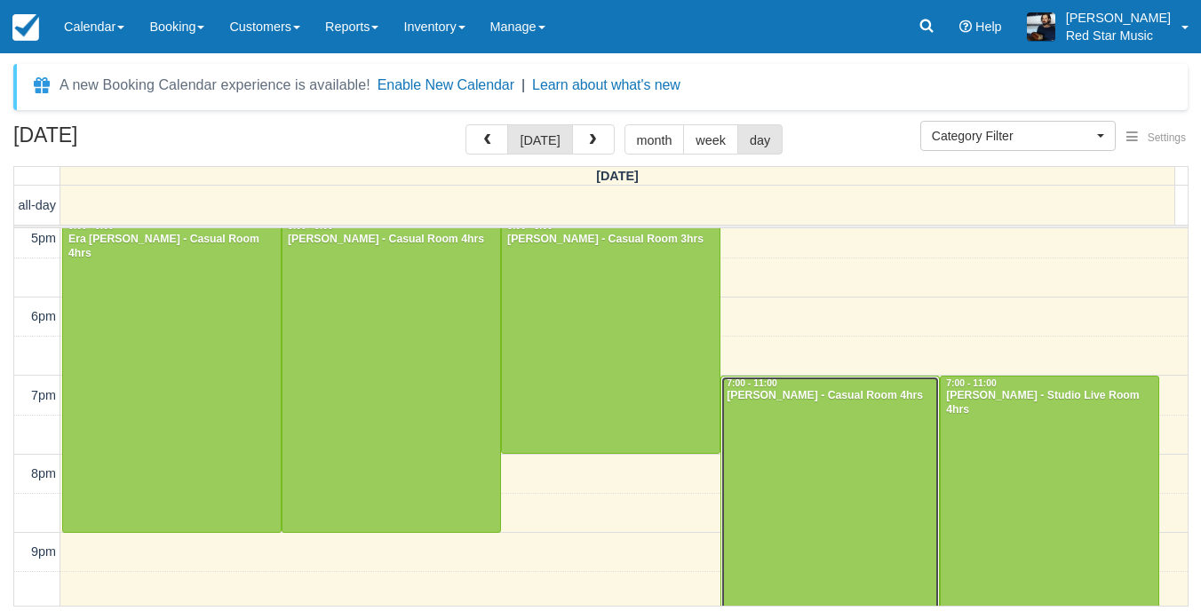
click at [808, 464] on div at bounding box center [830, 533] width 218 height 312
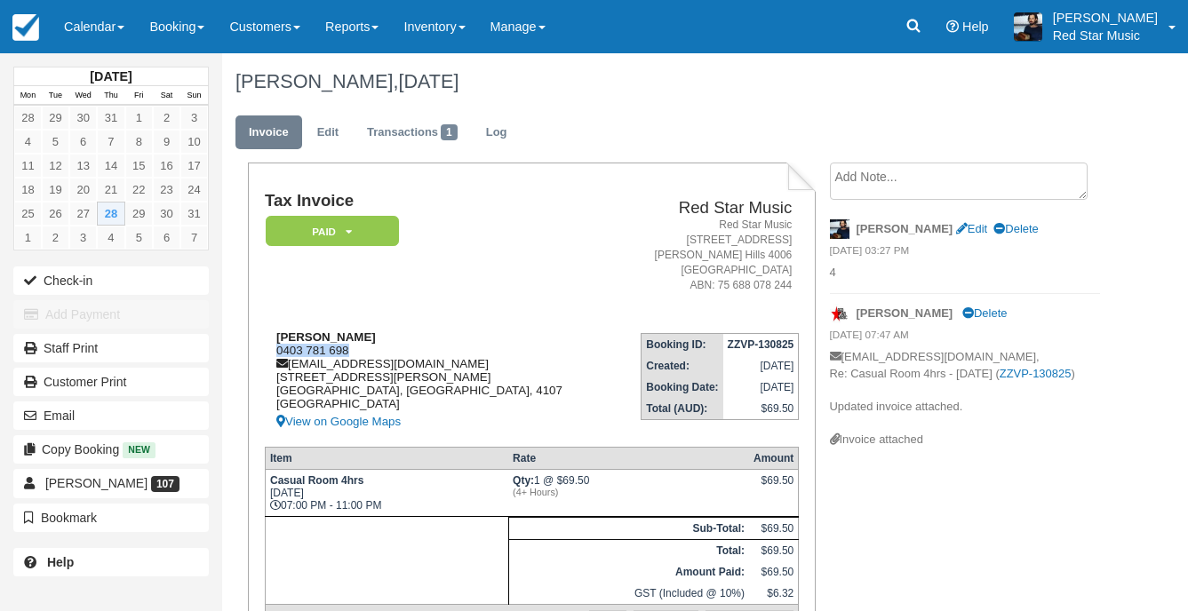
drag, startPoint x: 355, startPoint y: 350, endPoint x: 276, endPoint y: 351, distance: 79.1
click at [276, 351] on div "John Owens 0403 781 698 billyemailsfrom@gmail.com 293 Lillian Ave Brisbane, Que…" at bounding box center [439, 381] width 349 height 102
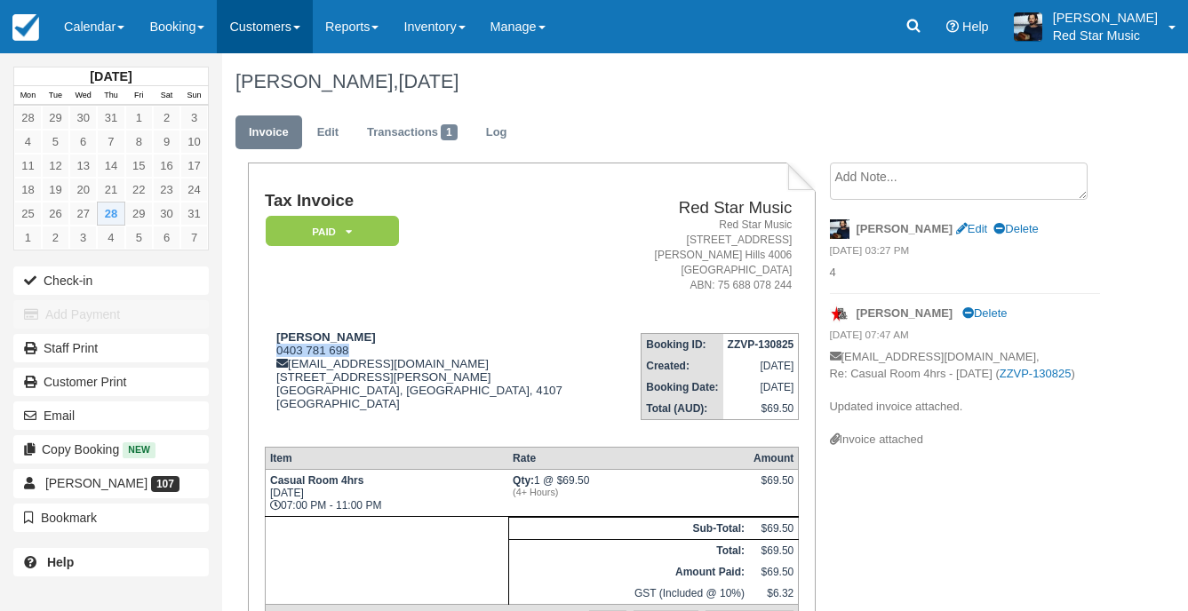
copy div "0403 781 698"
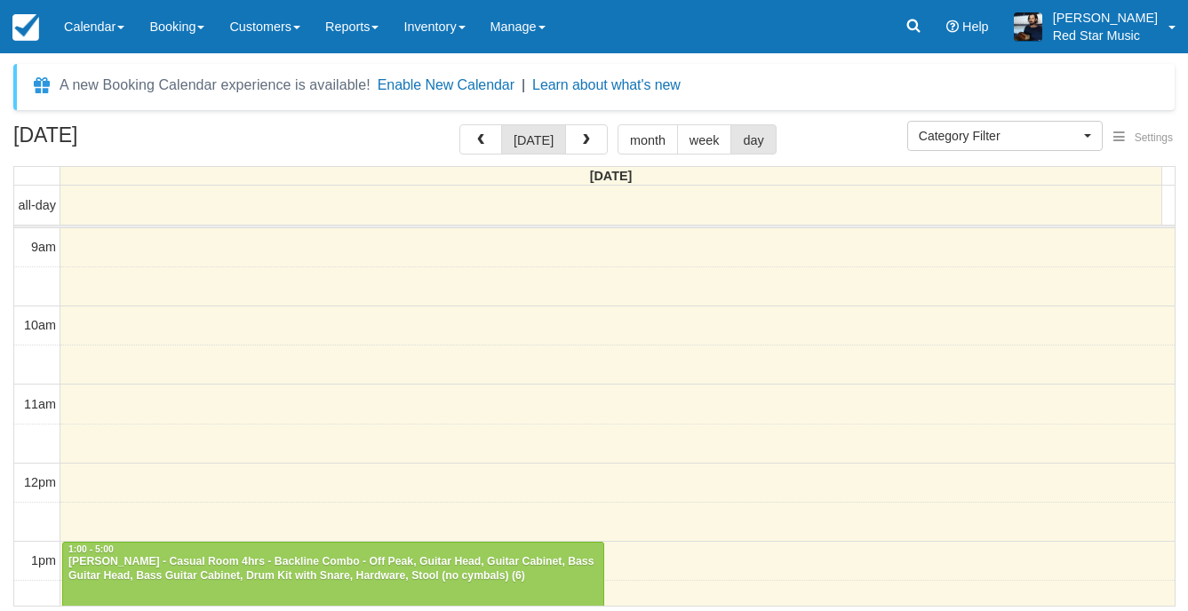
select select
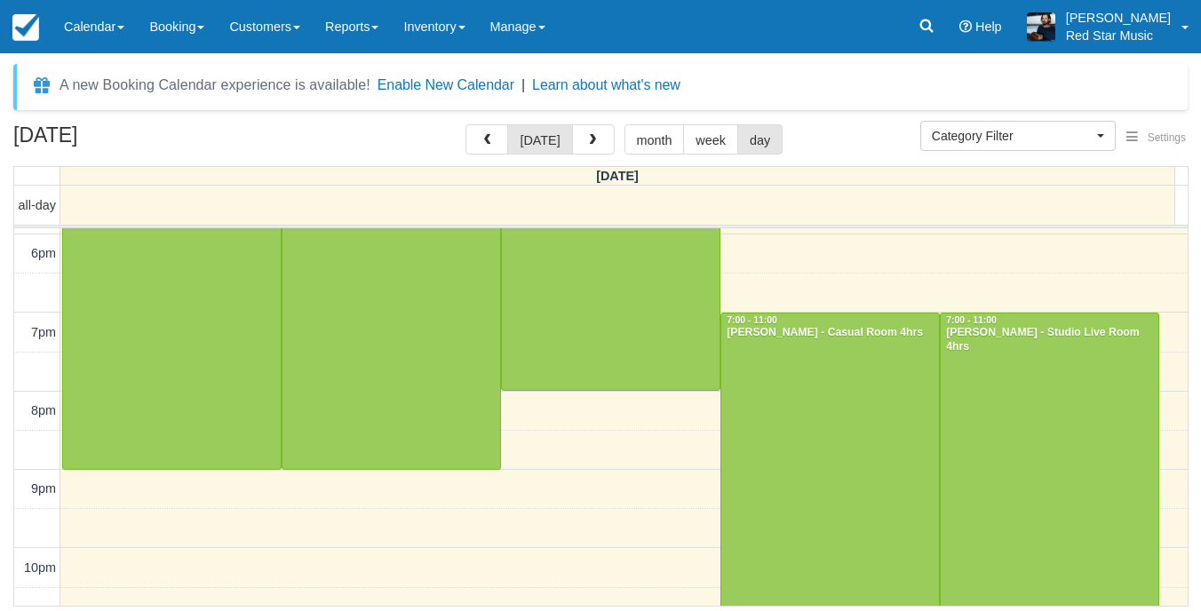
scroll to position [720, 0]
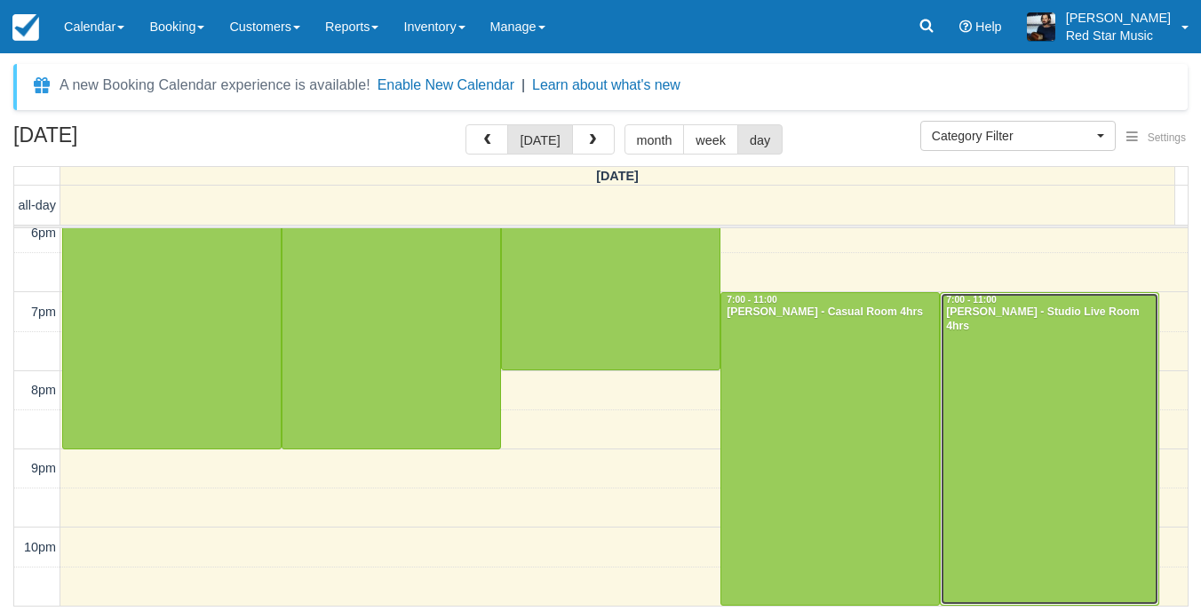
click at [995, 405] on div at bounding box center [1050, 449] width 218 height 312
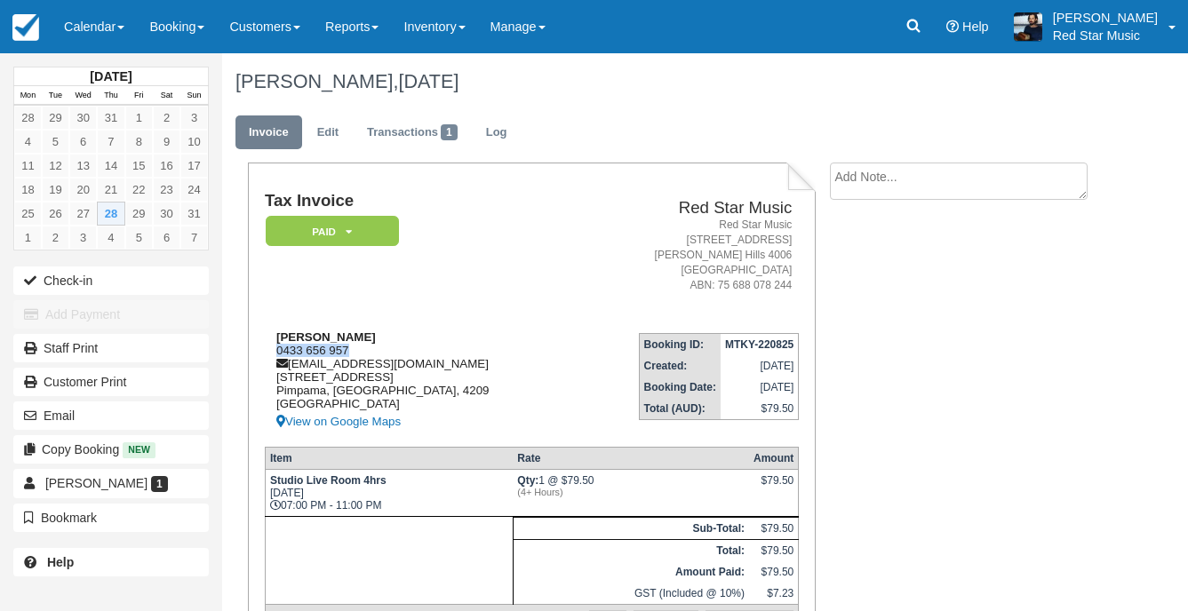
click at [273, 351] on div "Jonathan Velazquez 0433 656 957 johnnyvelazquez7883@gmail.com 14 Armani Ave Pim…" at bounding box center [420, 381] width 311 height 102
click at [405, 316] on td "Tax Invoice Paid   Pending Reserved Deposit Waiting Cancelled" at bounding box center [420, 255] width 311 height 126
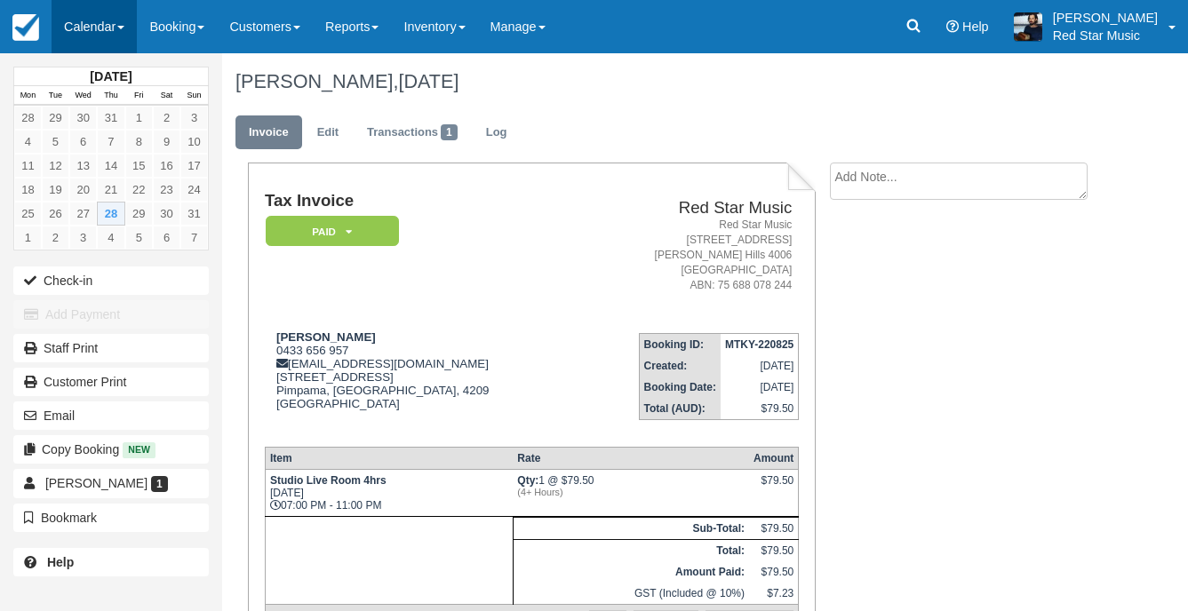
click at [79, 22] on link "Calendar" at bounding box center [94, 26] width 85 height 53
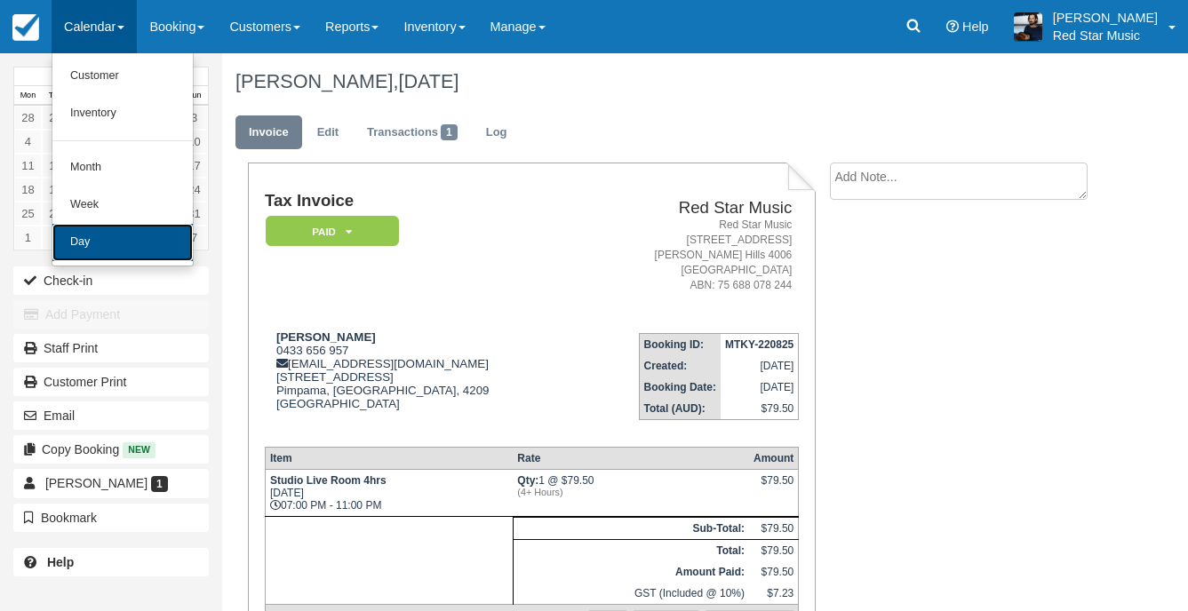
click at [86, 237] on link "Day" at bounding box center [122, 242] width 140 height 37
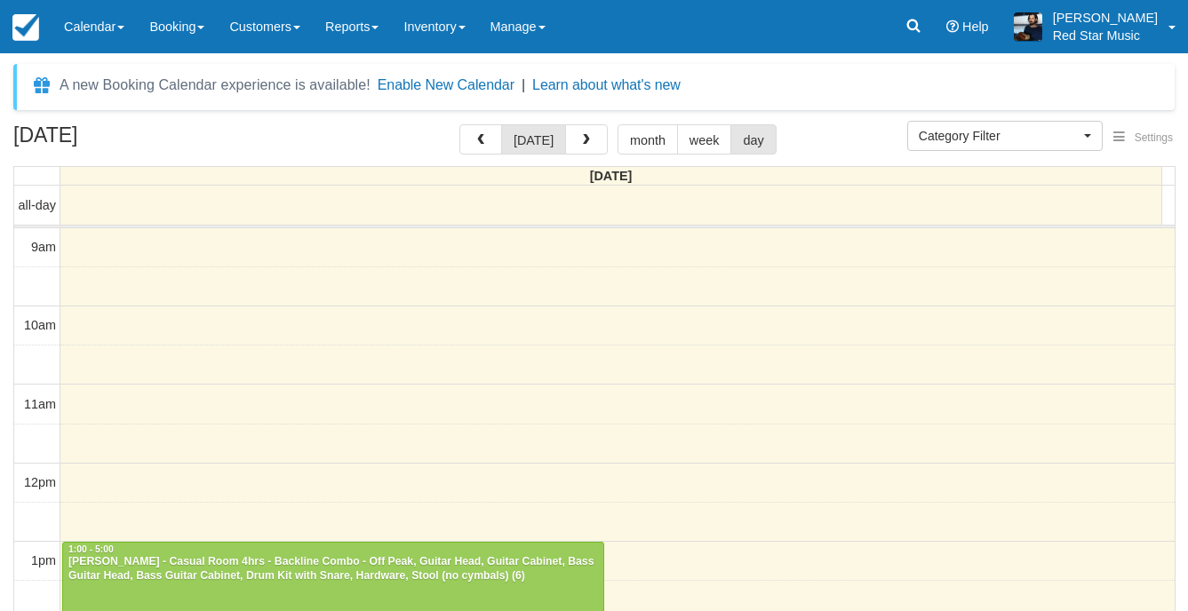
select select
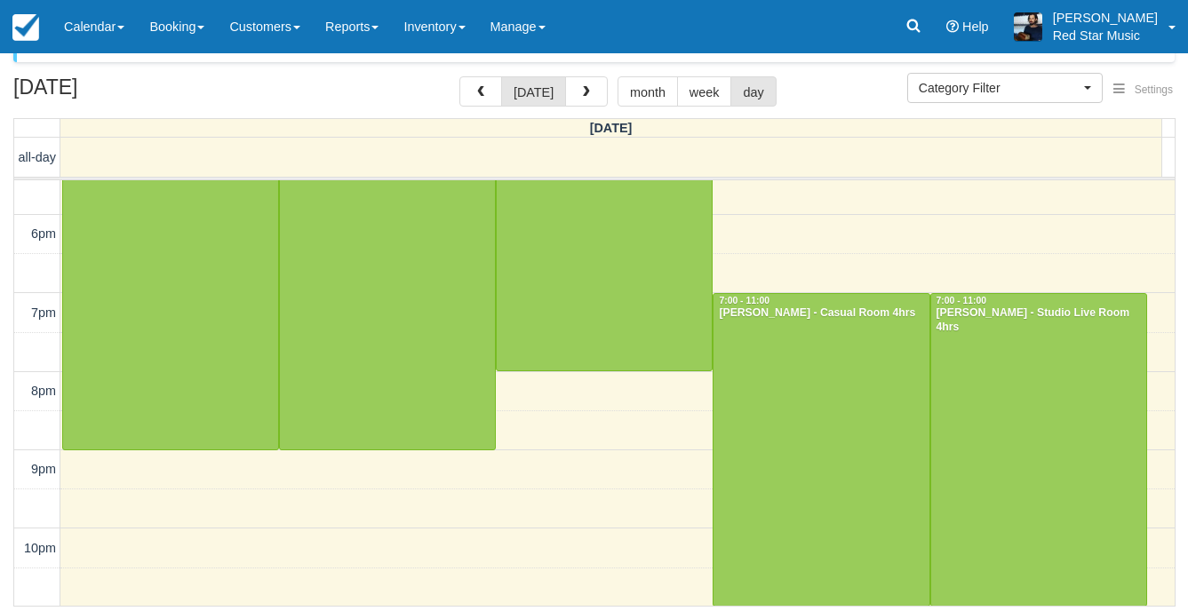
scroll to position [673, 0]
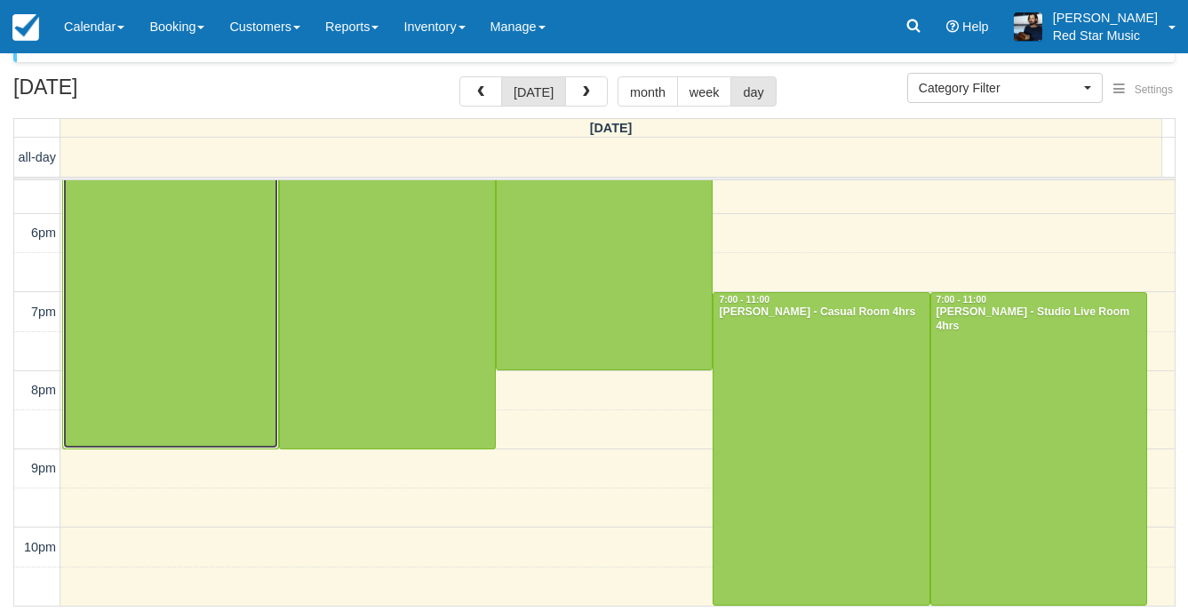
click at [175, 279] on div at bounding box center [170, 292] width 215 height 313
